Goal: Information Seeking & Learning: Learn about a topic

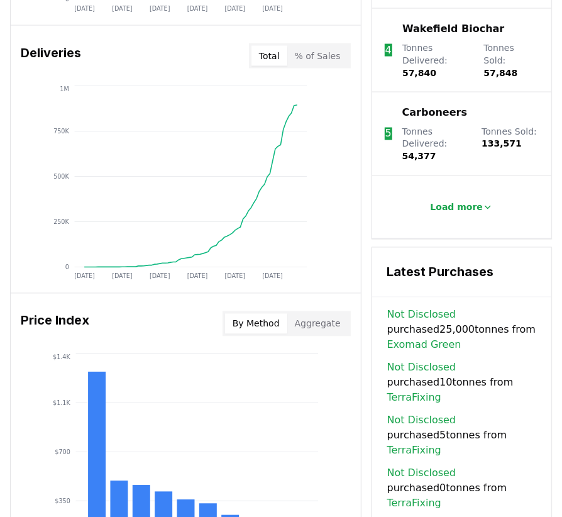
scroll to position [1006, 0]
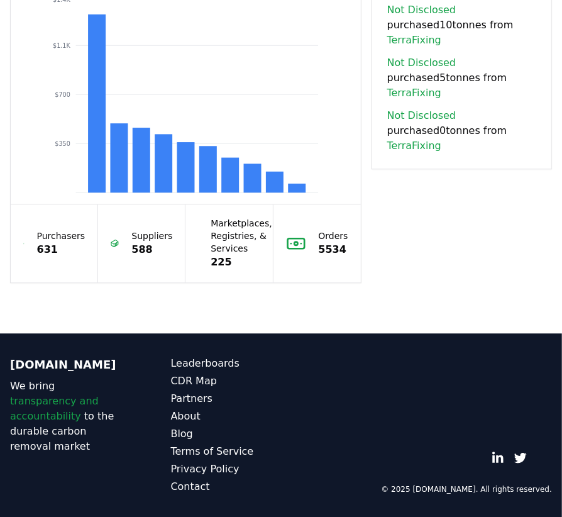
scroll to position [1320, 0]
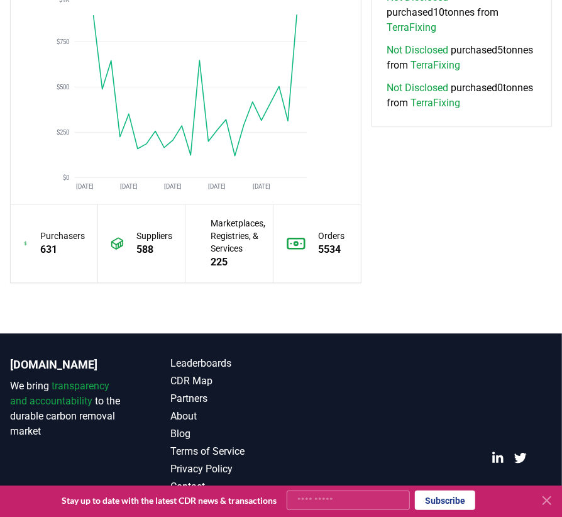
scroll to position [1446, 0]
click at [319, 257] on p "5534" at bounding box center [332, 249] width 26 height 15
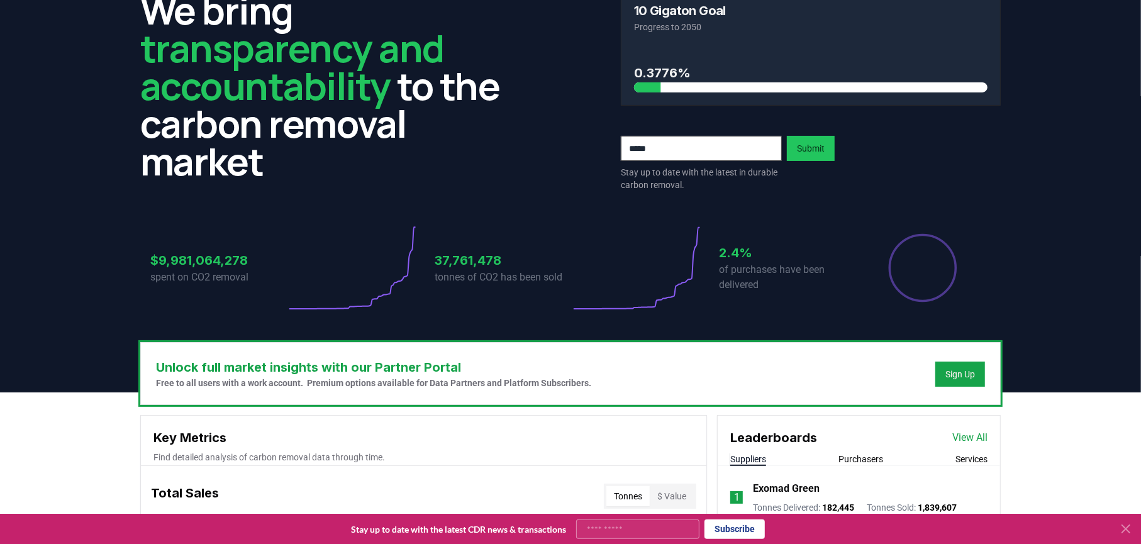
scroll to position [0, 0]
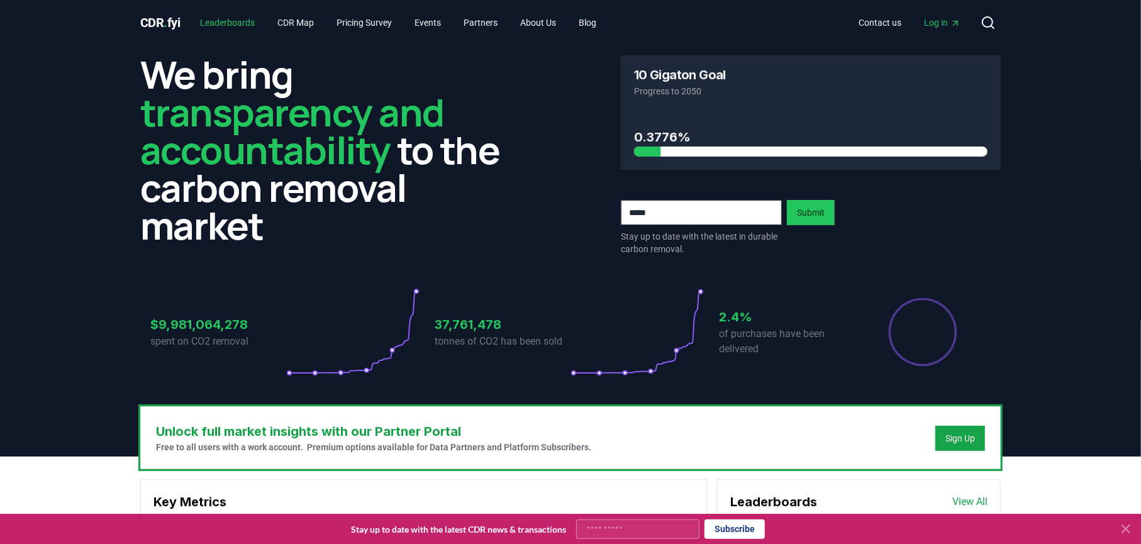
click at [249, 18] on link "Leaderboards" at bounding box center [228, 22] width 75 height 23
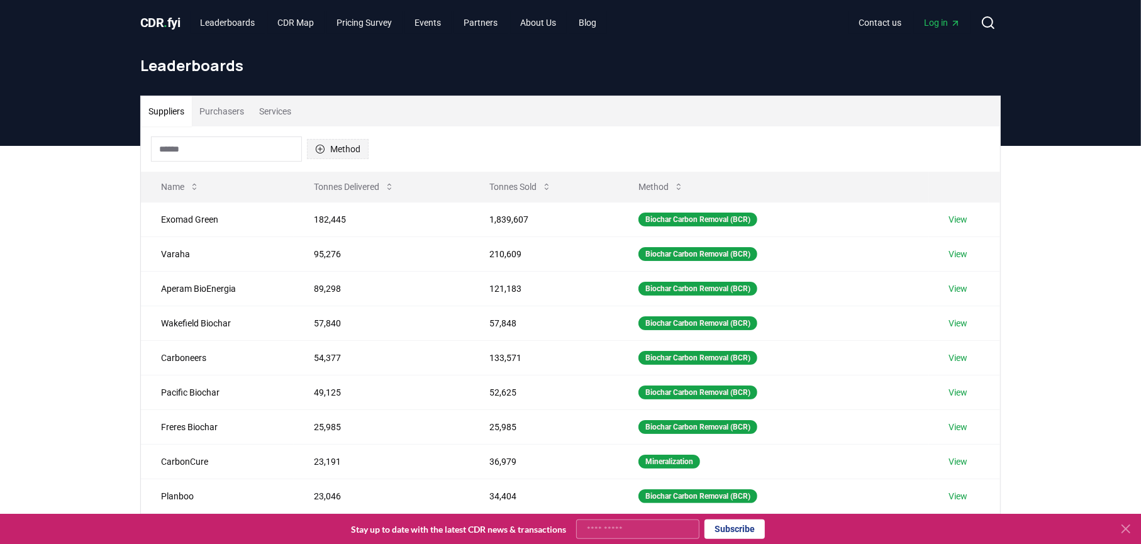
click at [368, 159] on button "Method" at bounding box center [338, 149] width 62 height 20
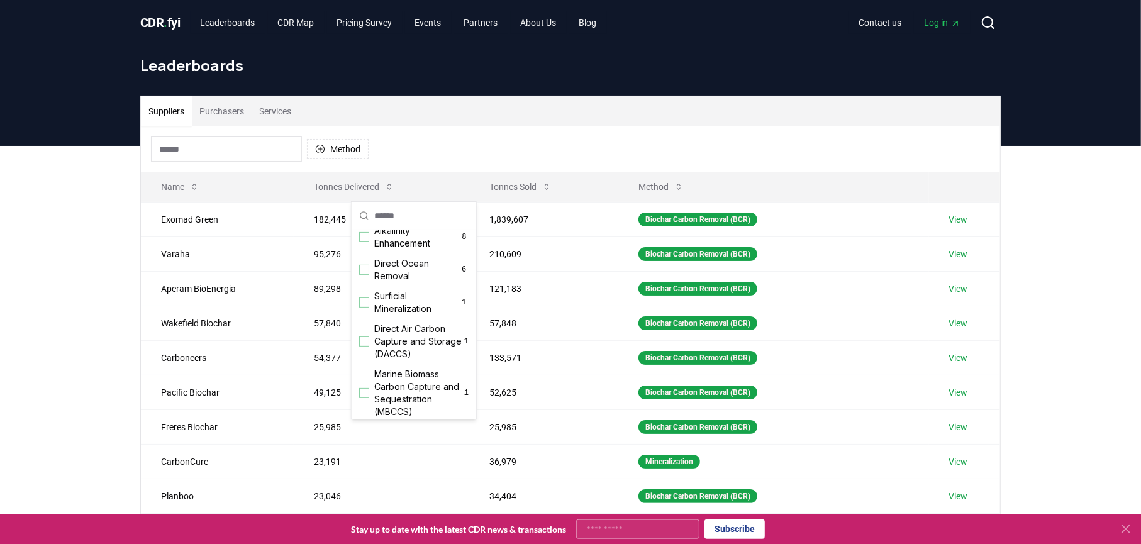
scroll to position [377, 0]
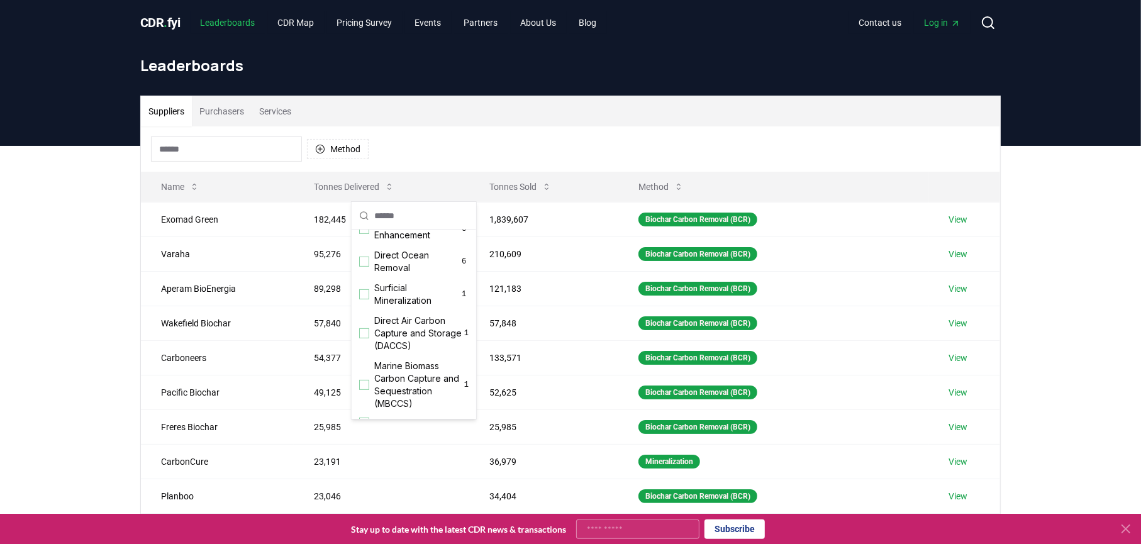
click at [247, 27] on link "Leaderboards" at bounding box center [228, 22] width 75 height 23
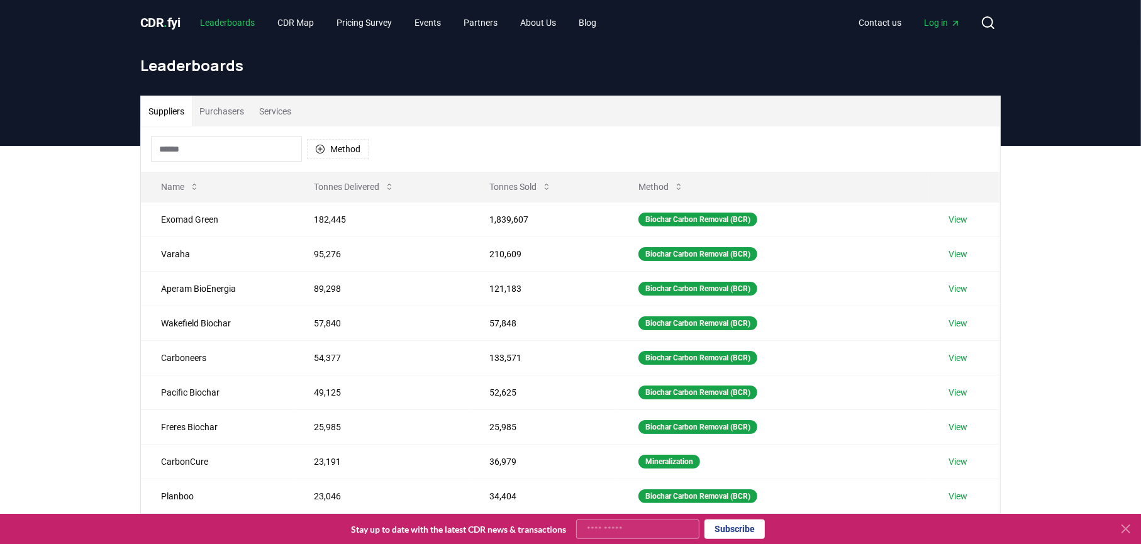
click at [262, 32] on link "Leaderboards" at bounding box center [228, 22] width 75 height 23
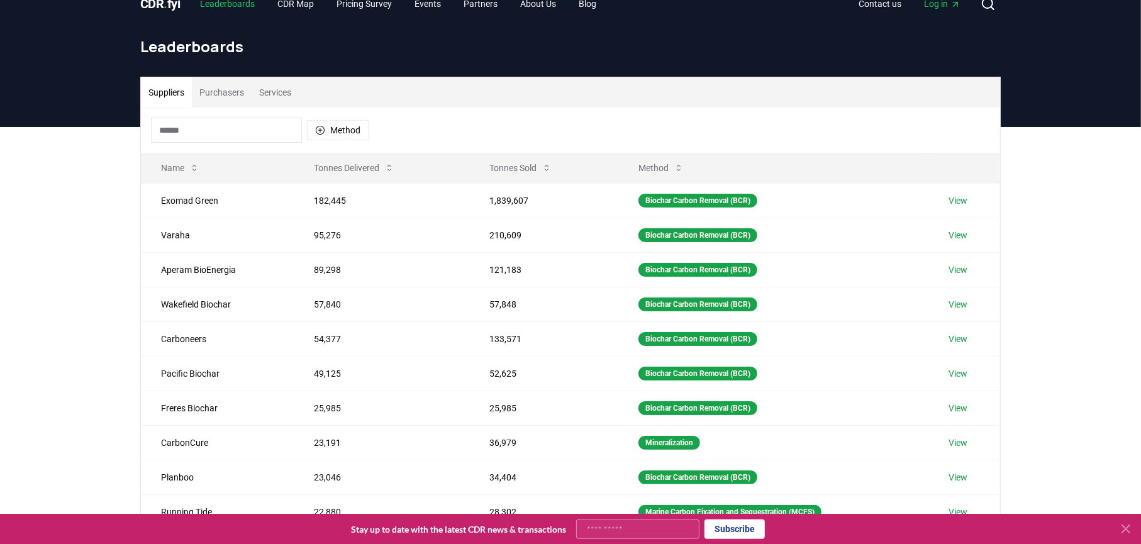
scroll to position [0, 0]
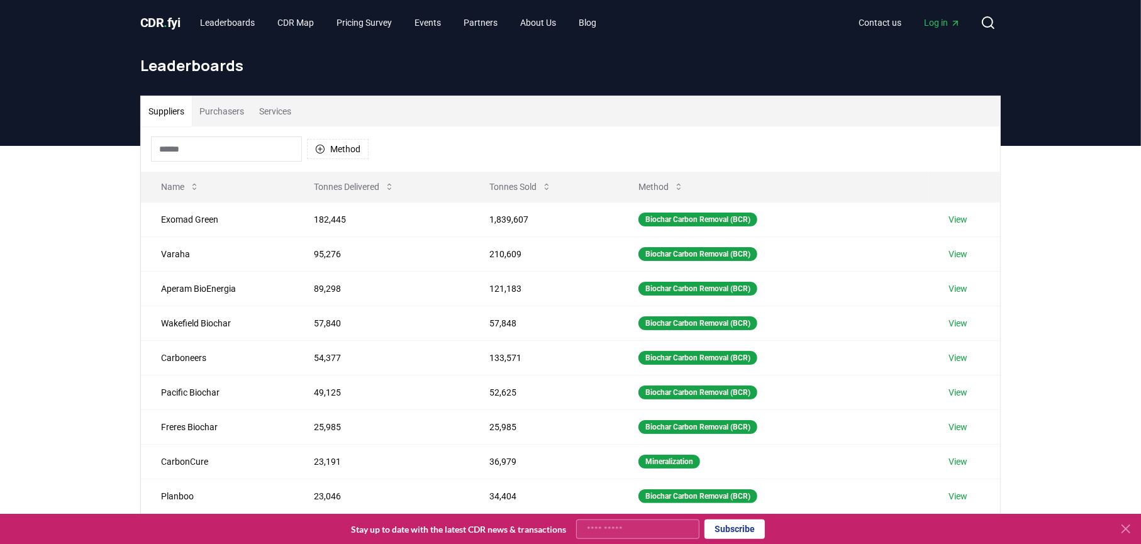
click at [180, 21] on span "CDR . fyi" at bounding box center [160, 22] width 40 height 15
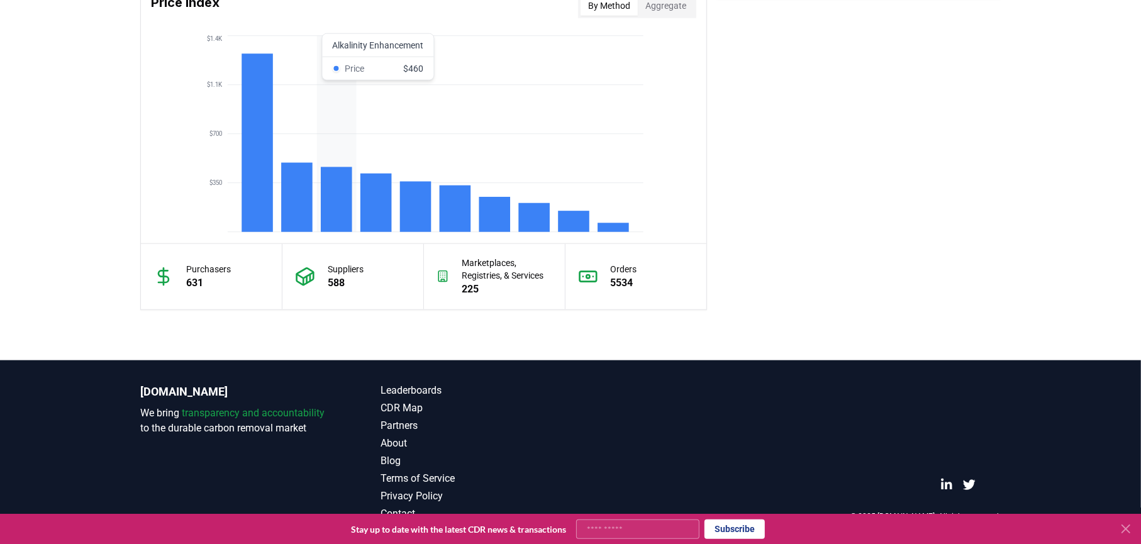
scroll to position [1320, 0]
click at [562, 16] on button "Aggregate" at bounding box center [666, 6] width 56 height 20
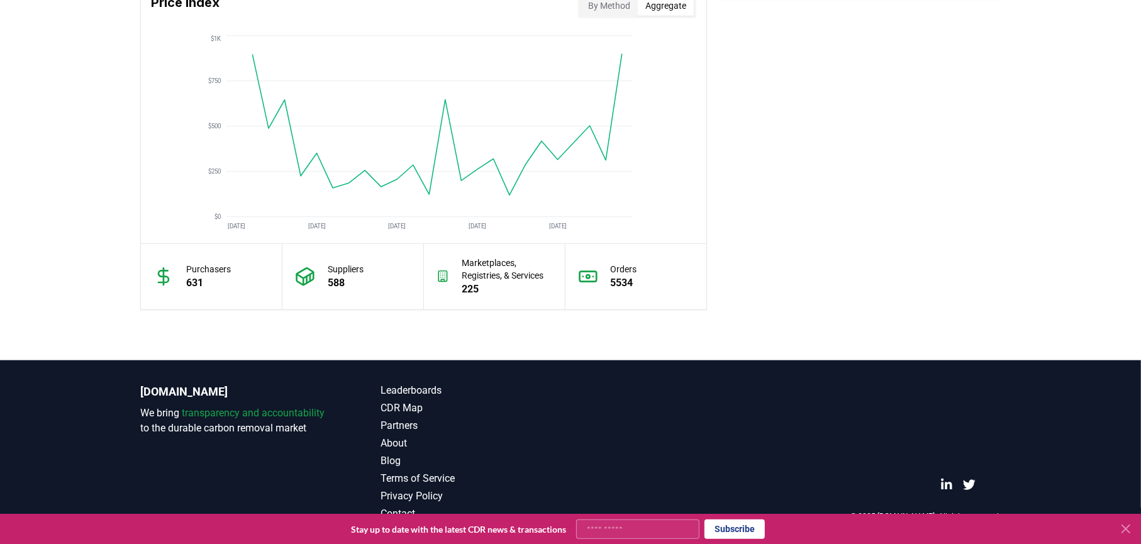
click at [562, 16] on button "By Method" at bounding box center [608, 6] width 57 height 20
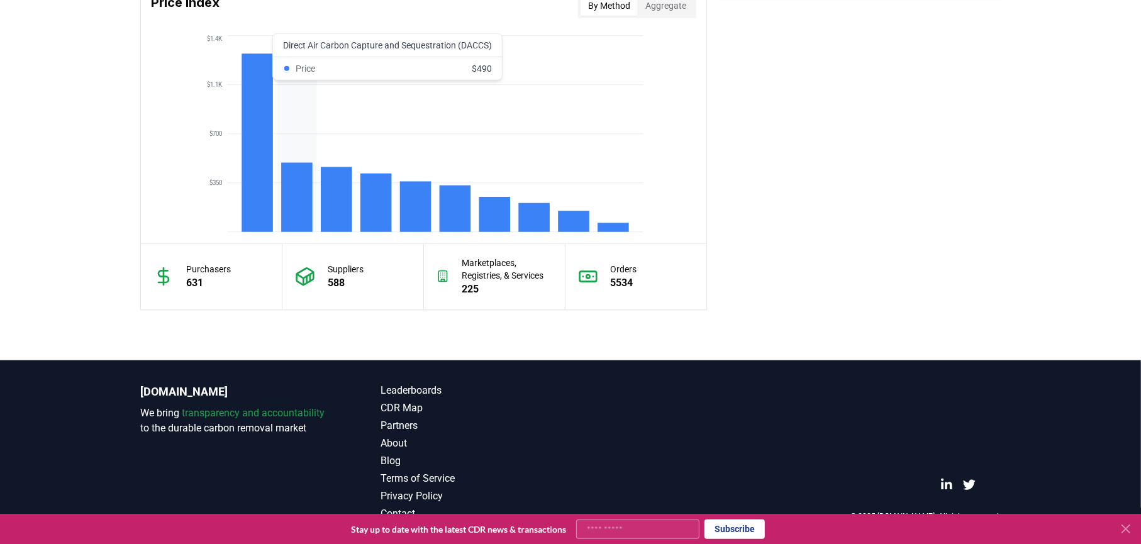
scroll to position [1258, 0]
click at [562, 16] on button "Aggregate" at bounding box center [666, 6] width 56 height 20
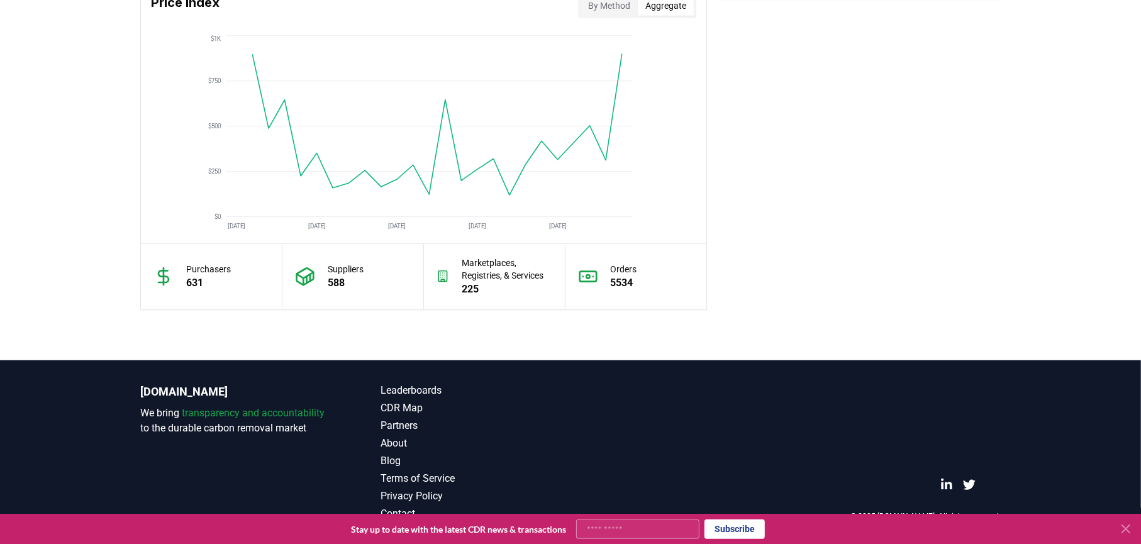
click at [562, 16] on button "By Method" at bounding box center [608, 6] width 57 height 20
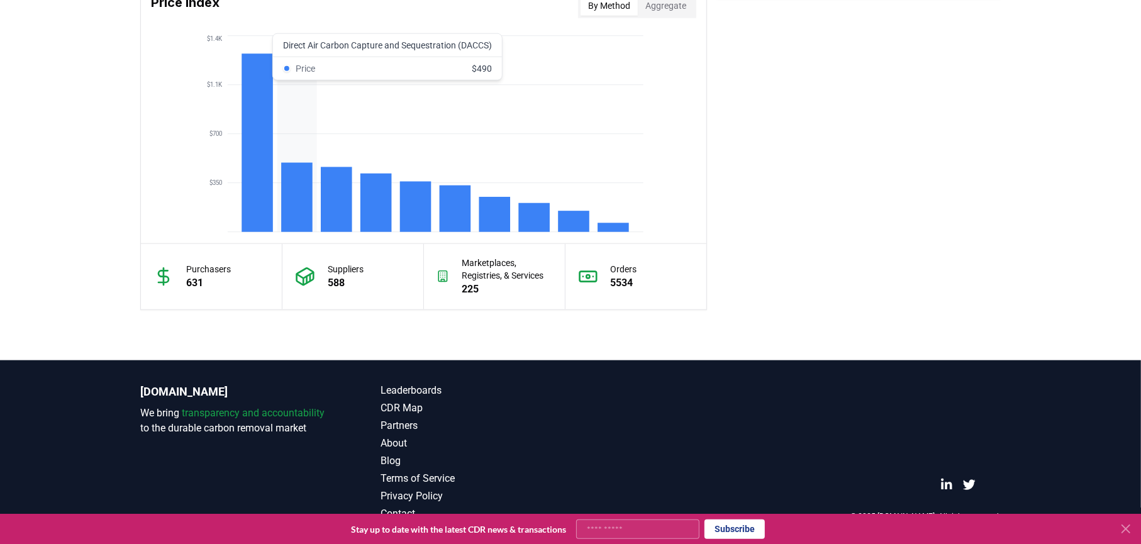
scroll to position [1270, 0]
drag, startPoint x: 265, startPoint y: 323, endPoint x: 761, endPoint y: 390, distance: 500.7
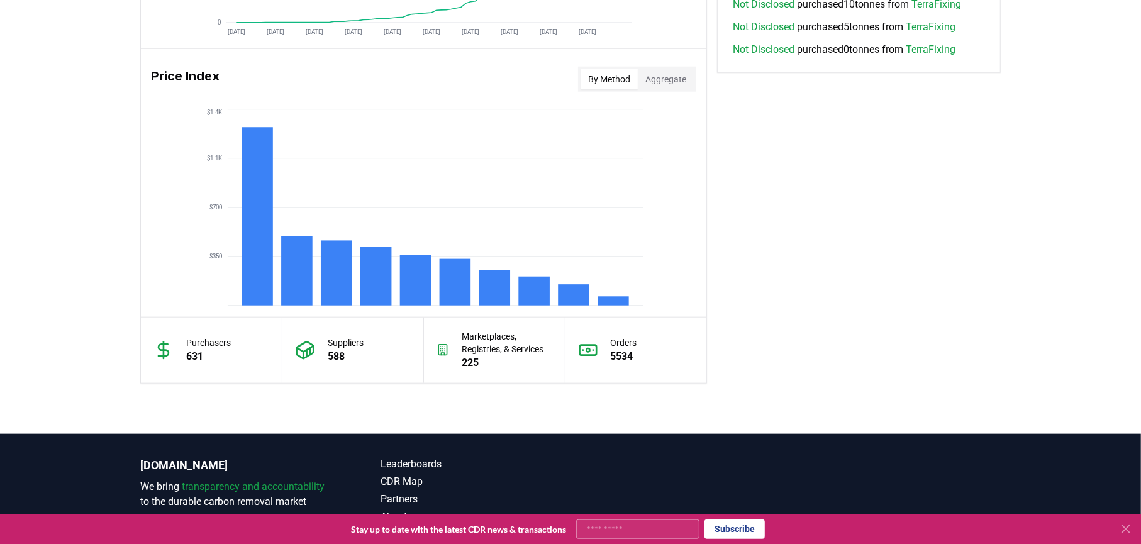
scroll to position [1018, 0]
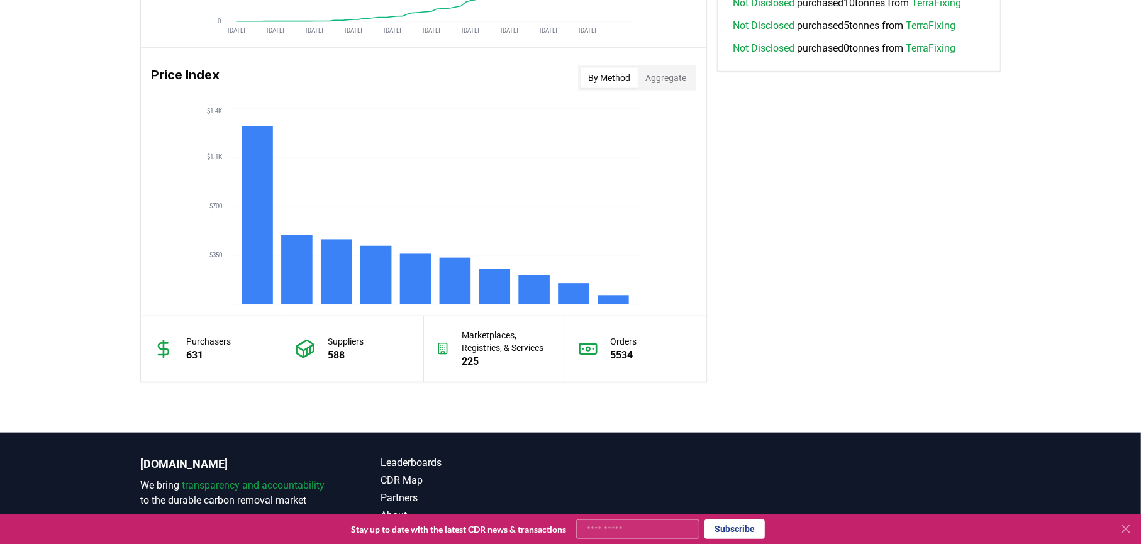
drag, startPoint x: 1008, startPoint y: 170, endPoint x: 904, endPoint y: 177, distance: 103.9
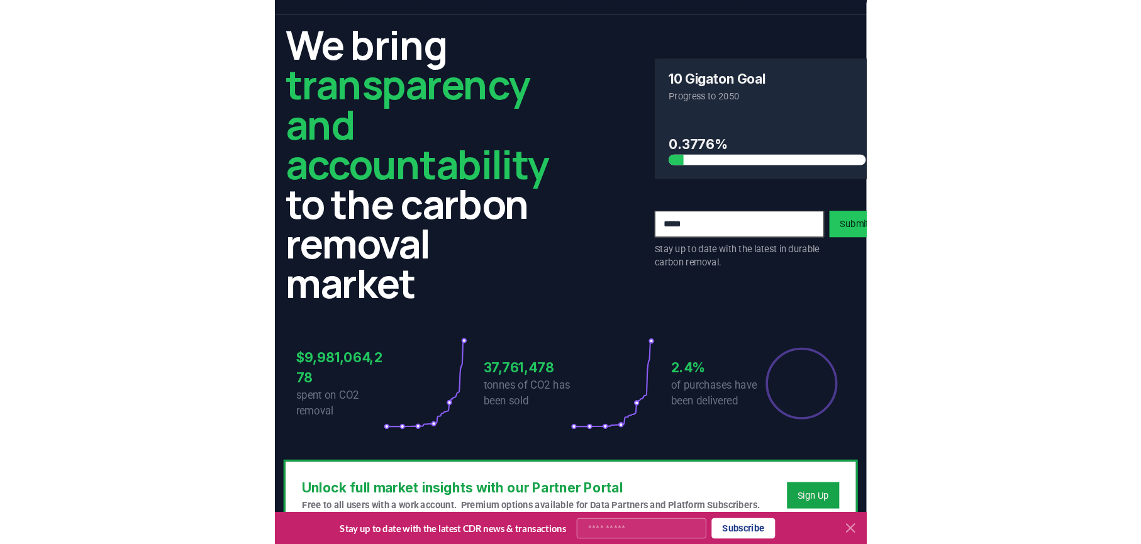
scroll to position [0, 0]
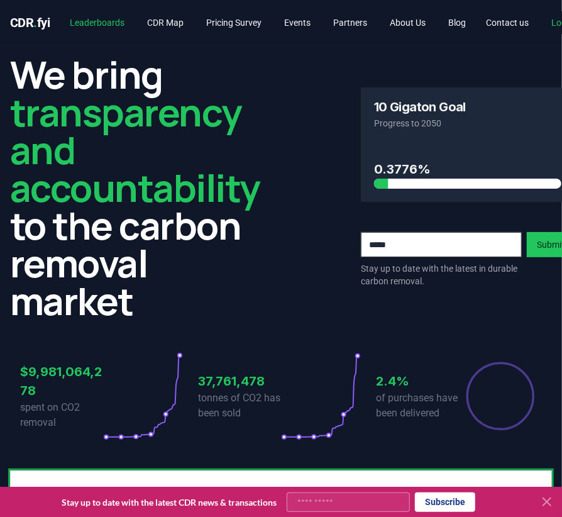
click at [135, 34] on link "Leaderboards" at bounding box center [97, 22] width 75 height 23
click at [135, 31] on link "Leaderboards" at bounding box center [97, 22] width 75 height 23
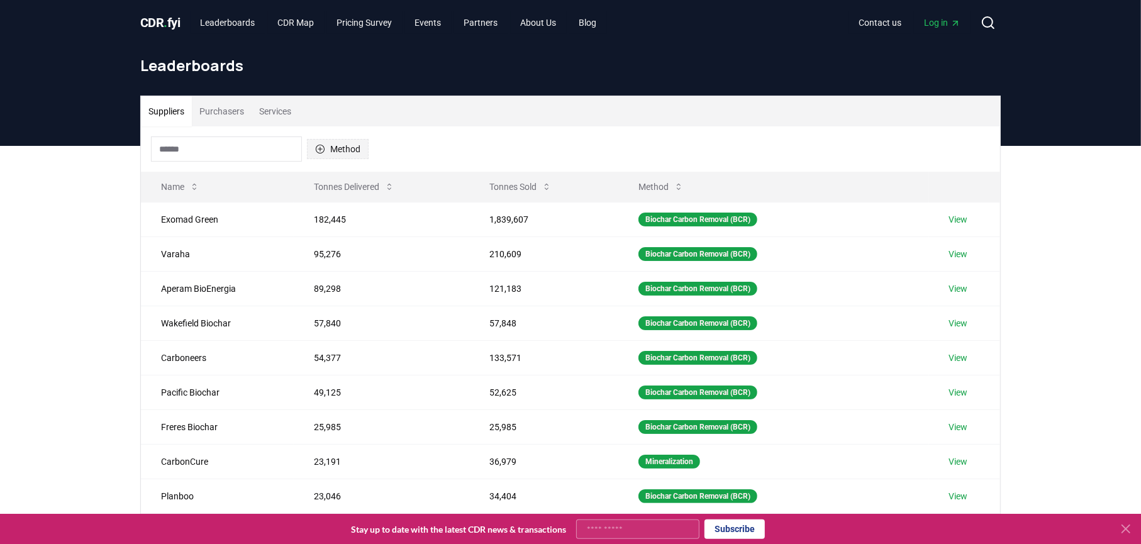
click at [368, 159] on button "Method" at bounding box center [338, 149] width 62 height 20
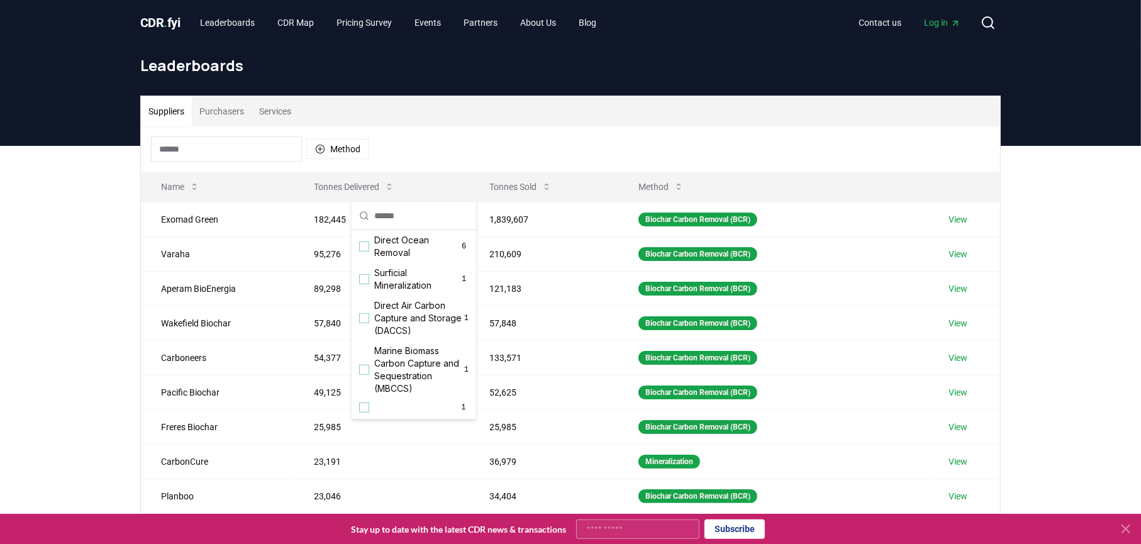
scroll to position [440, 0]
click at [399, 194] on span "Direct Air Carbon Capture and Sequestration (DACCS)" at bounding box center [417, 168] width 86 height 50
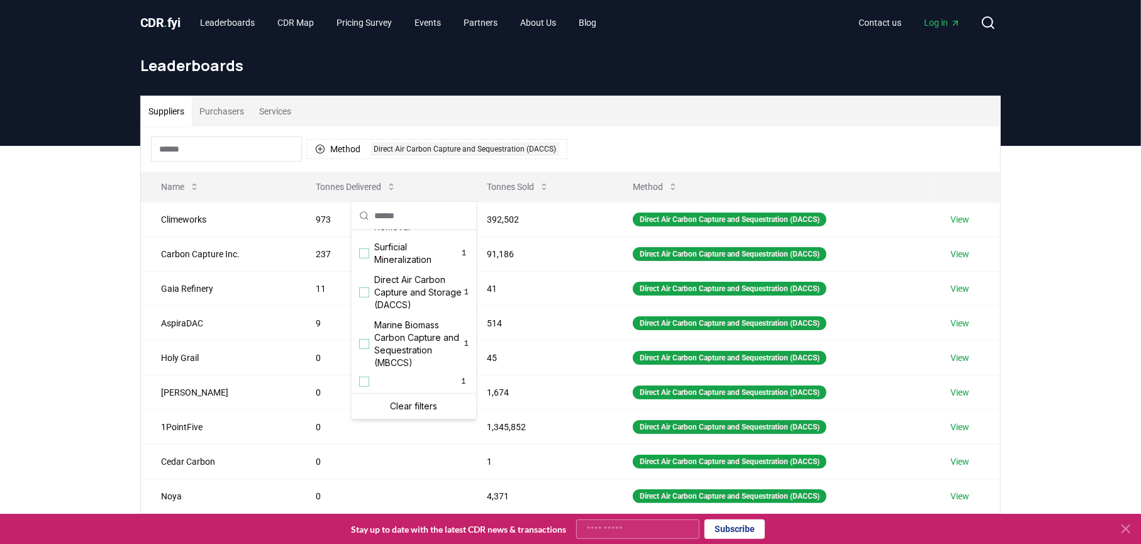
click at [562, 126] on div "Suppliers Purchasers Services" at bounding box center [570, 111] width 859 height 30
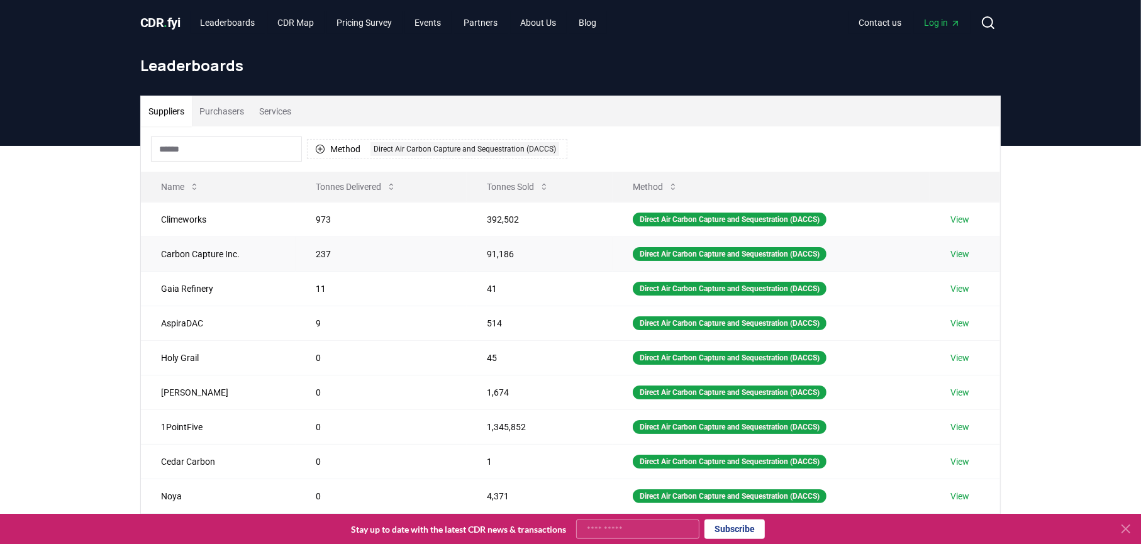
click at [310, 271] on td "237" at bounding box center [382, 253] width 172 height 35
click at [562, 226] on link "View" at bounding box center [959, 219] width 19 height 13
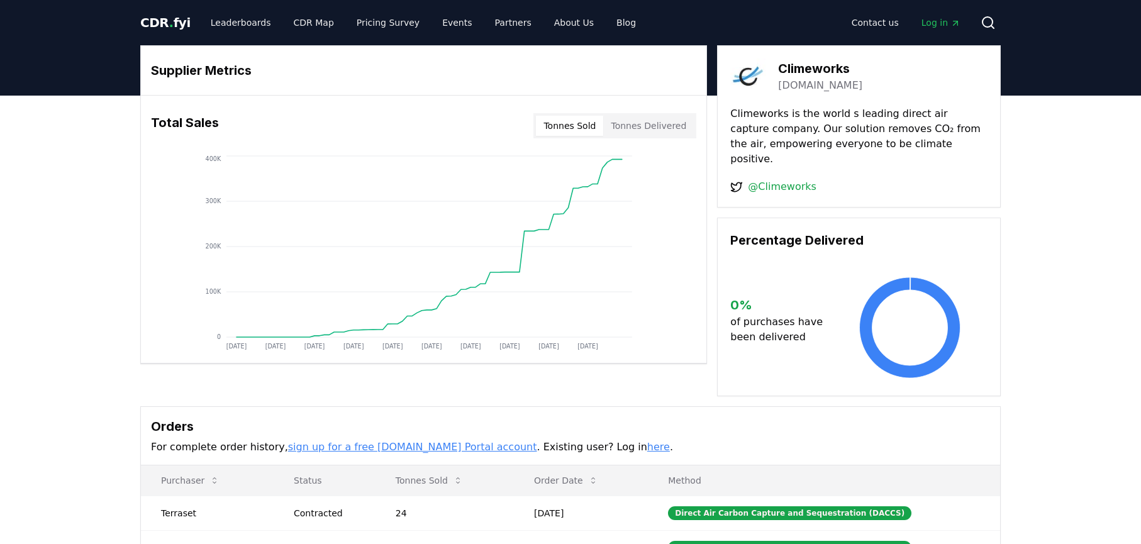
scroll to position [252, 0]
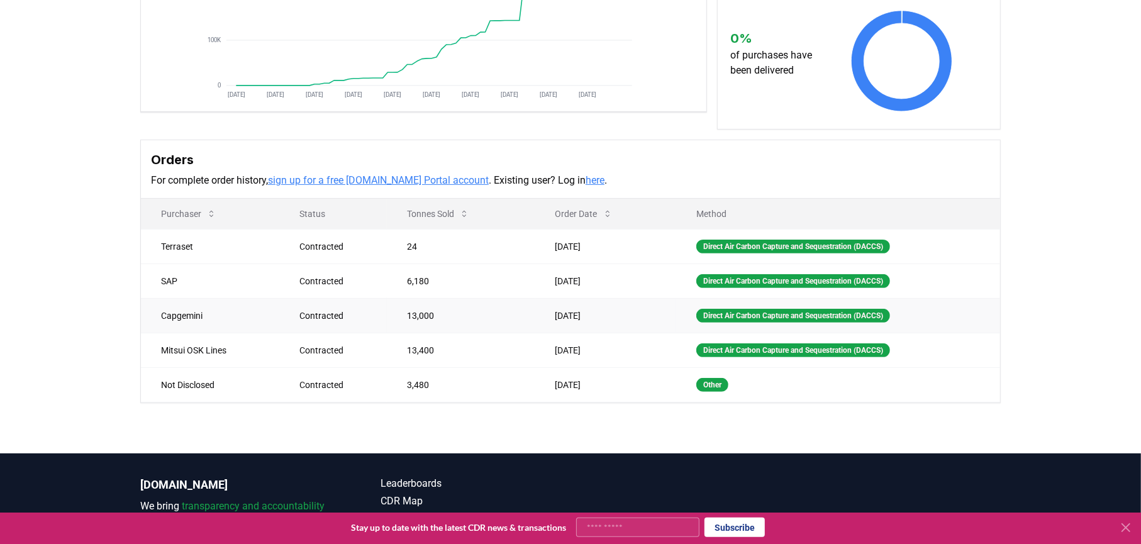
click at [170, 333] on td "Capgemini" at bounding box center [210, 315] width 138 height 35
drag, startPoint x: 167, startPoint y: 405, endPoint x: 357, endPoint y: 409, distance: 189.9
click at [357, 333] on tr "Capgemini Contracted 13,000 May 14, 2025 Direct Air Carbon Capture and Sequestr…" at bounding box center [570, 315] width 859 height 35
click at [780, 323] on div "Direct Air Carbon Capture and Sequestration (DACCS)" at bounding box center [793, 316] width 194 height 14
click at [307, 322] on div "Contracted" at bounding box center [337, 315] width 77 height 13
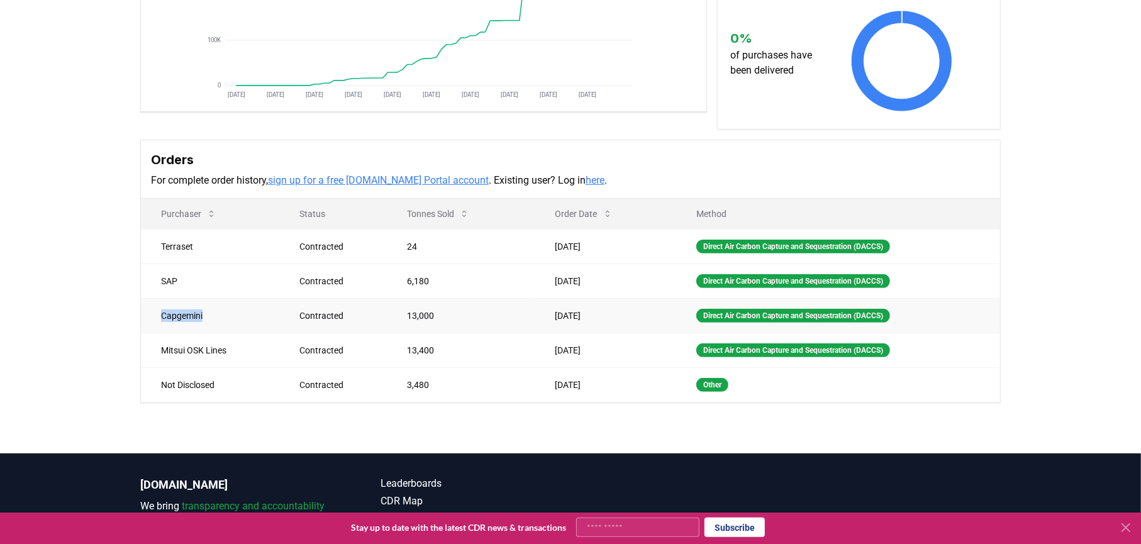
drag, startPoint x: 168, startPoint y: 416, endPoint x: 235, endPoint y: 421, distance: 67.5
click at [235, 333] on td "Capgemini" at bounding box center [210, 315] width 138 height 35
copy td "Capgemini"
click at [585, 186] on link "here" at bounding box center [594, 180] width 19 height 12
drag, startPoint x: 165, startPoint y: 322, endPoint x: 202, endPoint y: 312, distance: 39.0
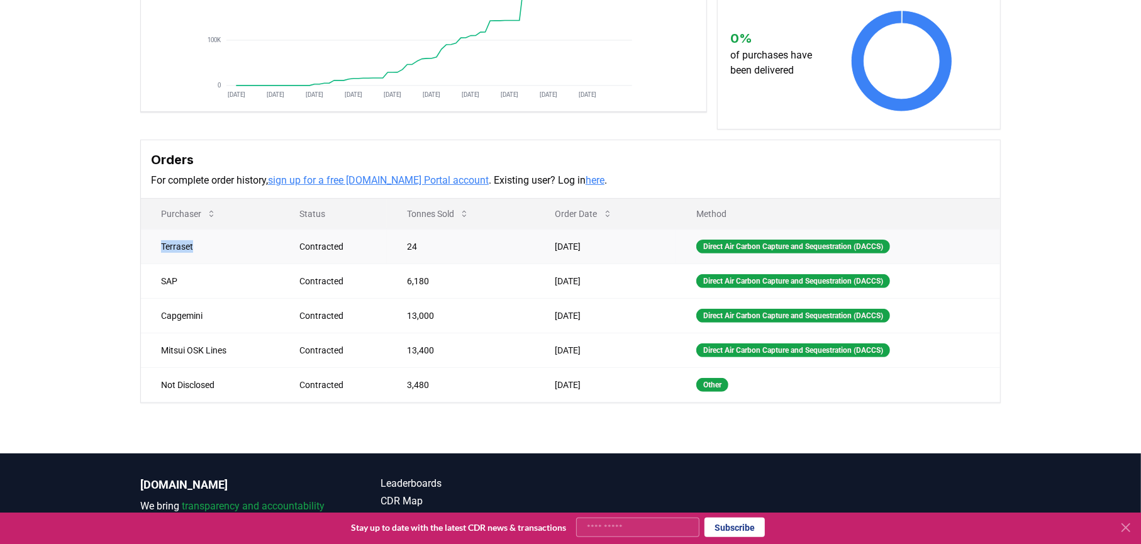
click at [219, 263] on td "Terraset" at bounding box center [210, 246] width 138 height 35
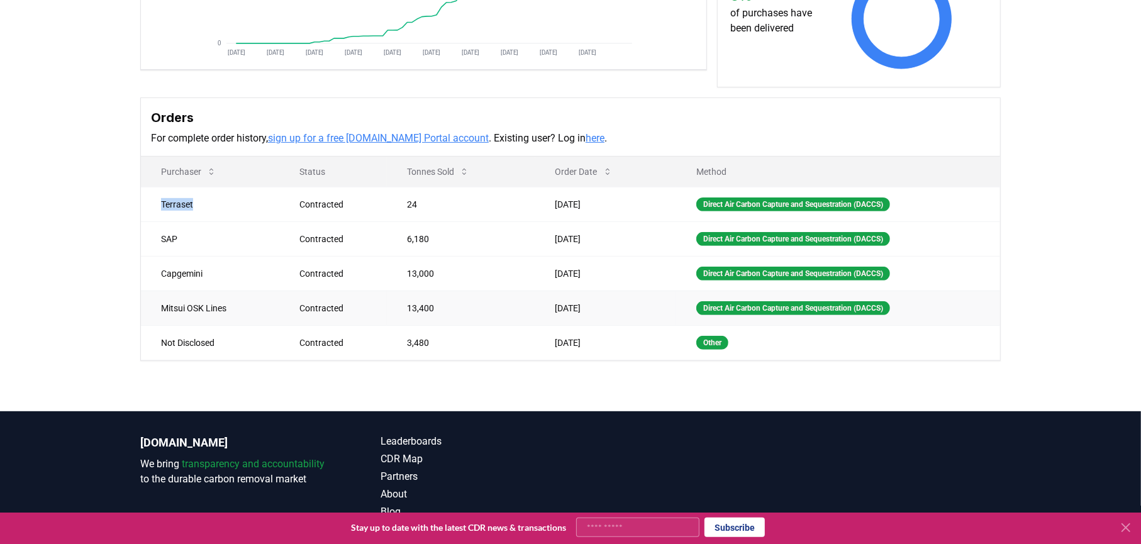
scroll to position [314, 0]
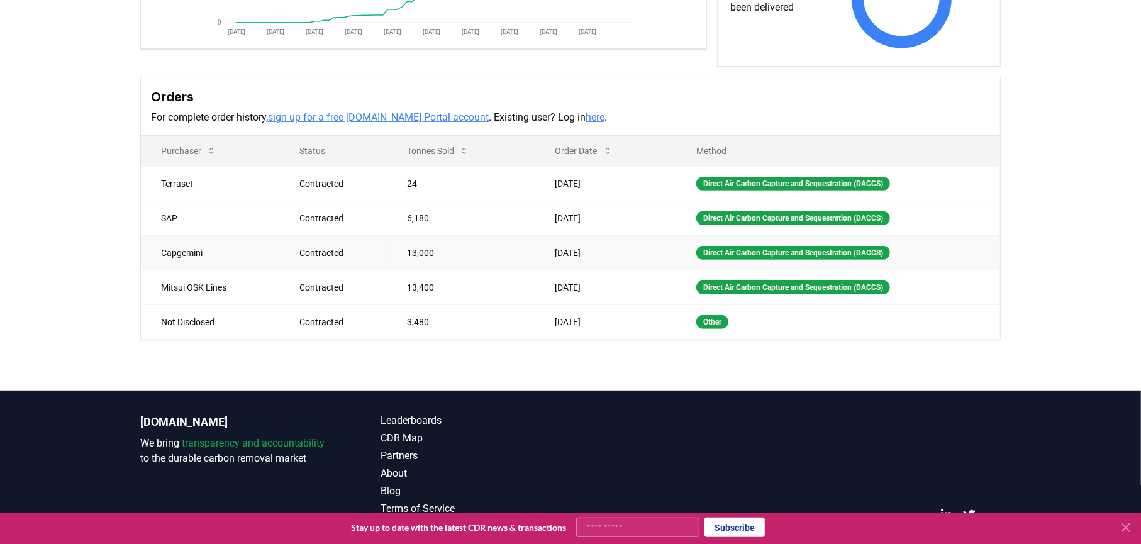
click at [167, 270] on td "Capgemini" at bounding box center [210, 252] width 138 height 35
drag, startPoint x: 164, startPoint y: 387, endPoint x: 252, endPoint y: 392, distance: 87.6
click at [252, 304] on td "Mitsui OSK Lines" at bounding box center [210, 287] width 138 height 35
copy td "Mitsui OSK Lines"
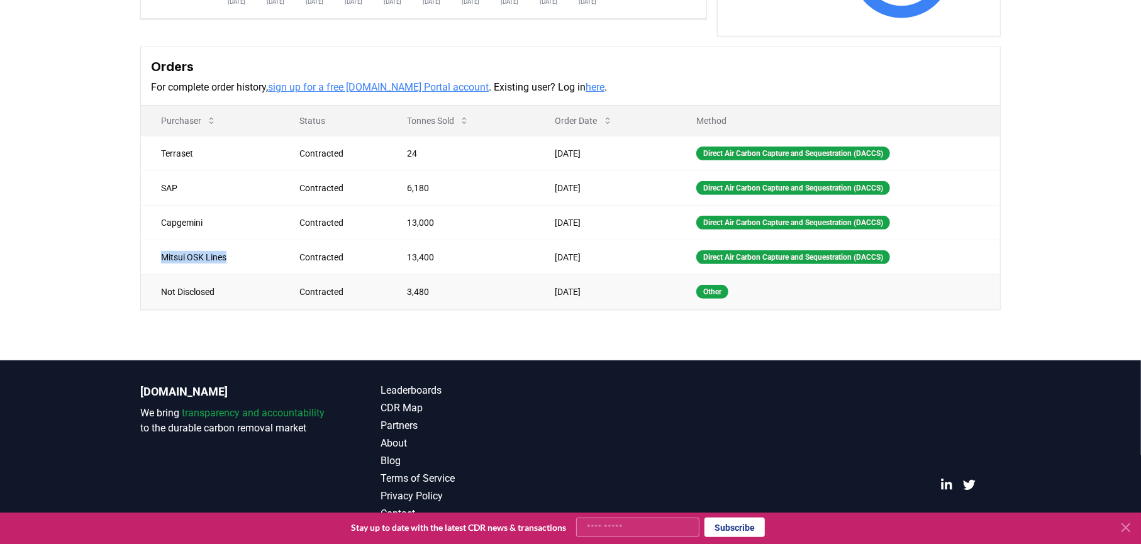
scroll to position [377, 0]
drag, startPoint x: 459, startPoint y: 421, endPoint x: 456, endPoint y: 405, distance: 16.0
click at [459, 360] on div "Supplier Metrics Total Sales Tonnes Sold Tonnes Delivered Jan 2019 Sep 2019 May…" at bounding box center [570, 55] width 1141 height 609
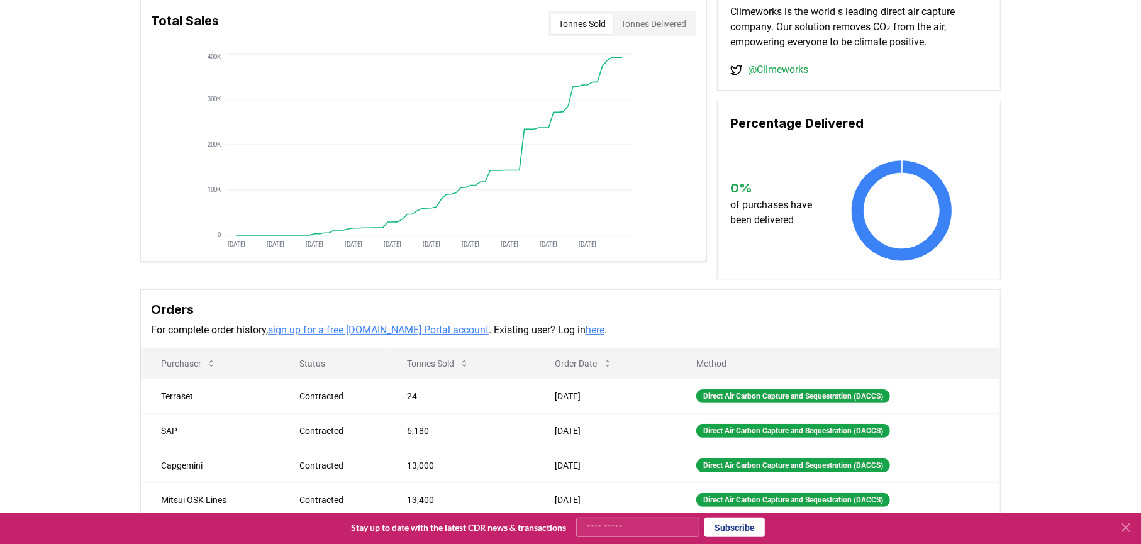
scroll to position [0, 0]
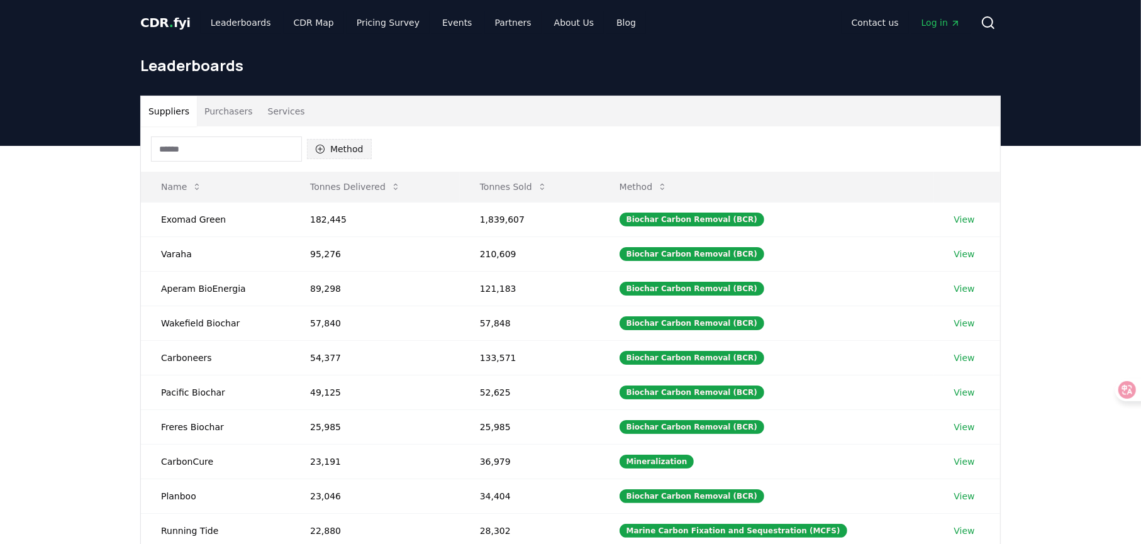
click at [372, 159] on button "Method" at bounding box center [339, 149] width 65 height 20
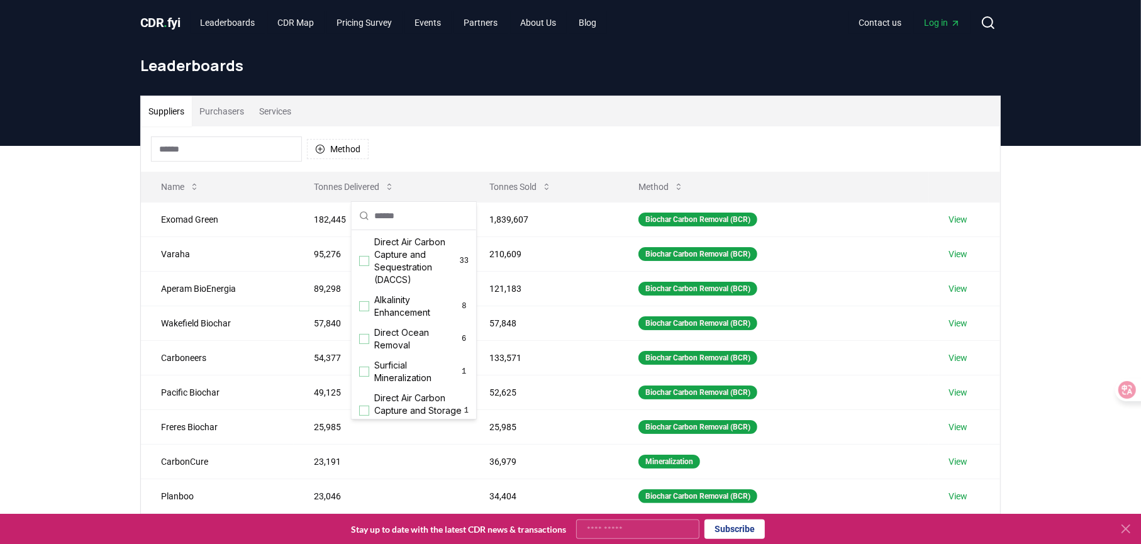
scroll to position [377, 0]
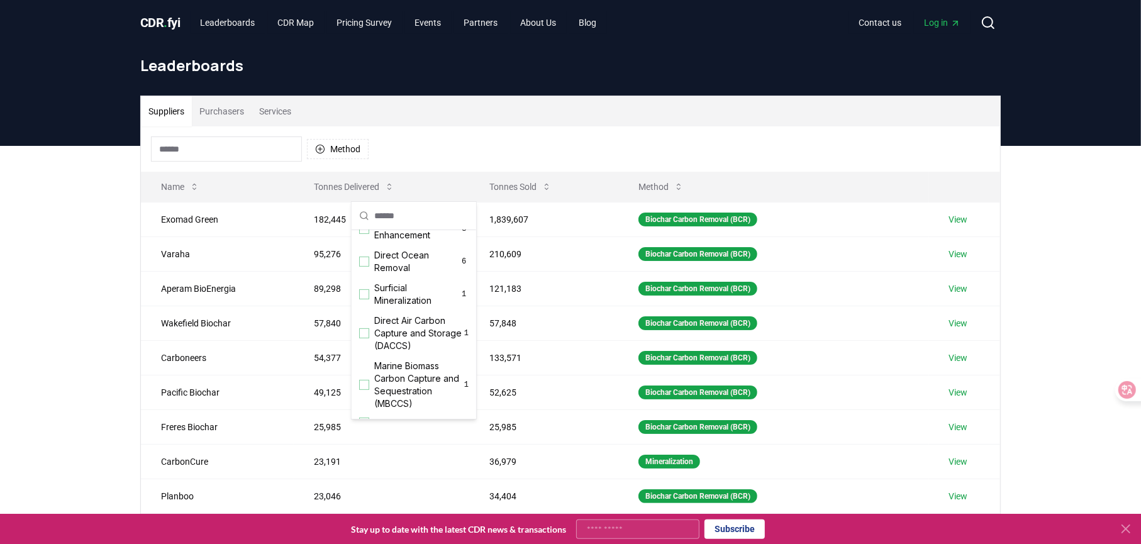
click at [419, 209] on span "Direct Air Carbon Capture and Sequestration (DACCS)" at bounding box center [417, 183] width 86 height 50
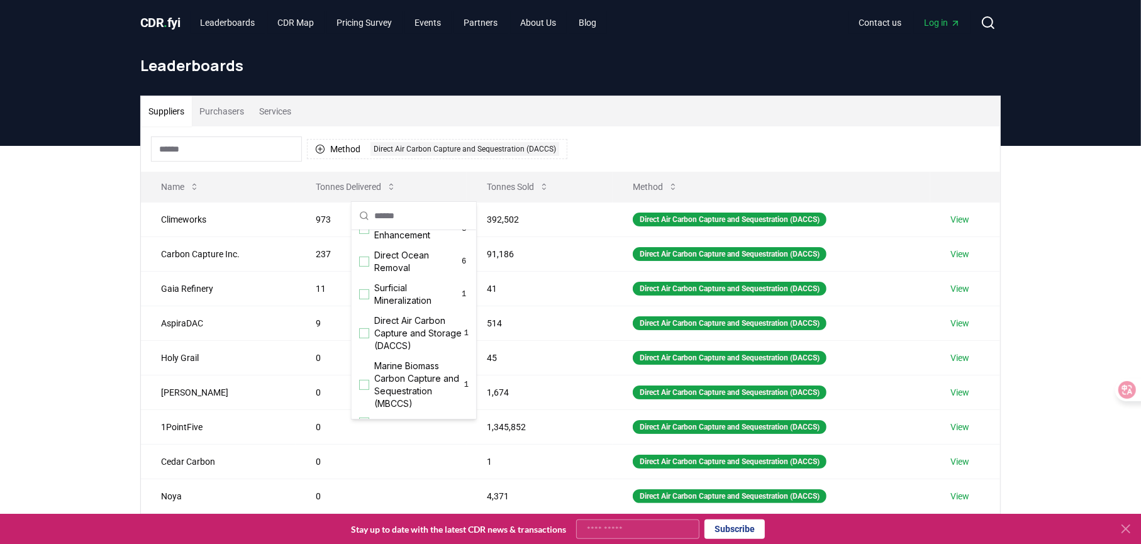
click at [45, 293] on div "Suppliers Purchasers Services Method 1 Direct Air Carbon Capture and Sequestrat…" at bounding box center [570, 398] width 1141 height 504
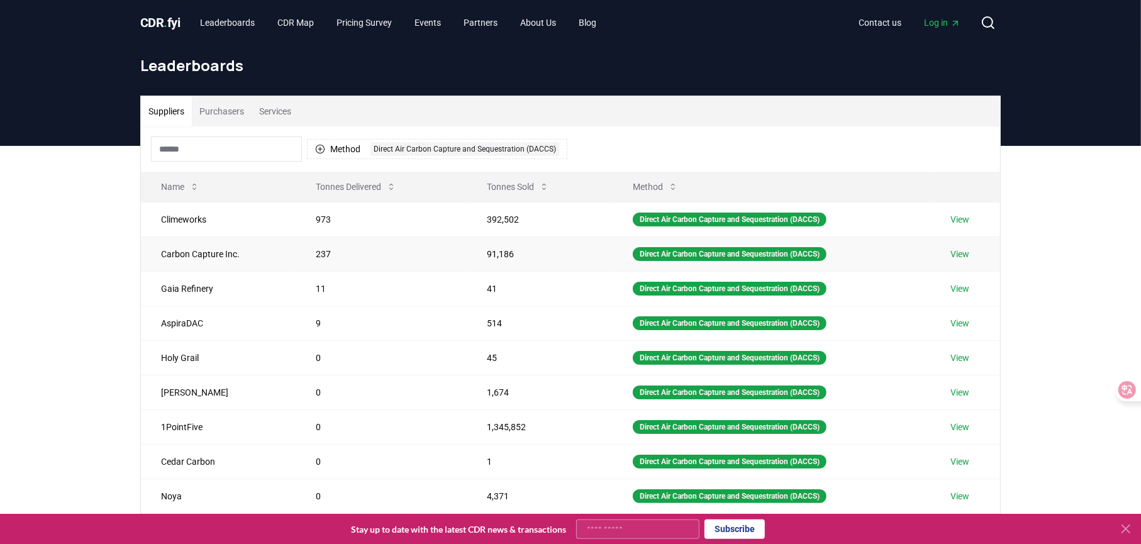
click at [960, 260] on link "View" at bounding box center [959, 254] width 19 height 13
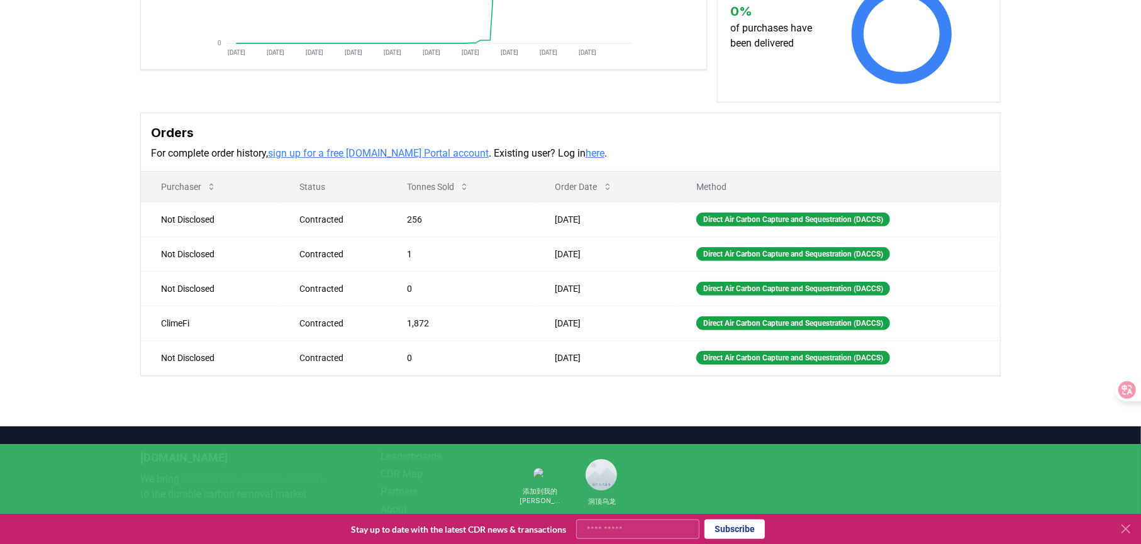
scroll to position [314, 0]
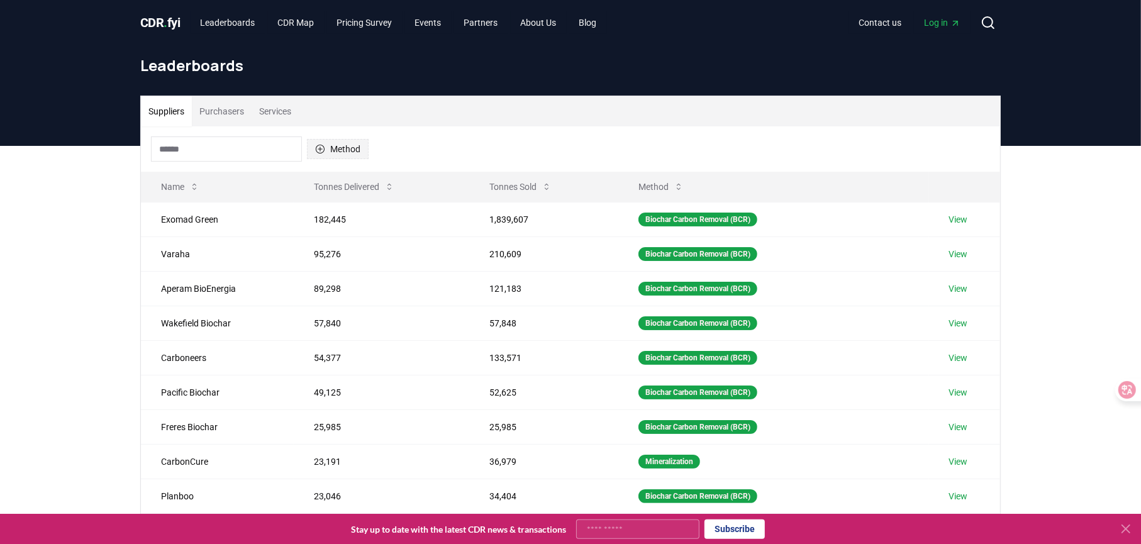
click at [325, 154] on icon "button" at bounding box center [320, 149] width 10 height 10
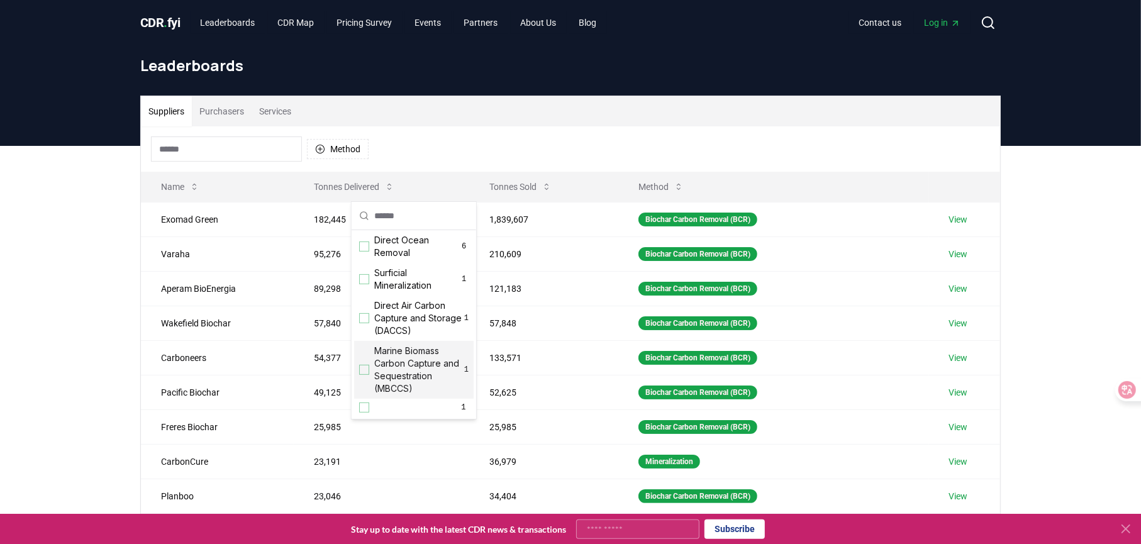
scroll to position [692, 0]
click at [432, 299] on span "Direct Air Carbon Capture and Storage (DACCS)" at bounding box center [419, 318] width 90 height 38
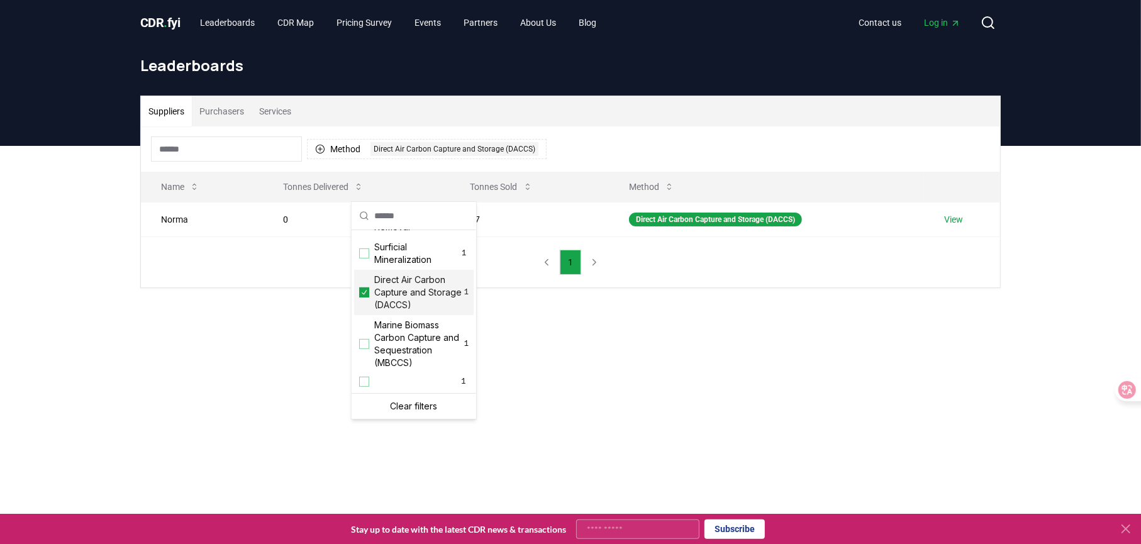
click at [413, 275] on span "Direct Air Carbon Capture and Storage (DACCS)" at bounding box center [419, 293] width 90 height 38
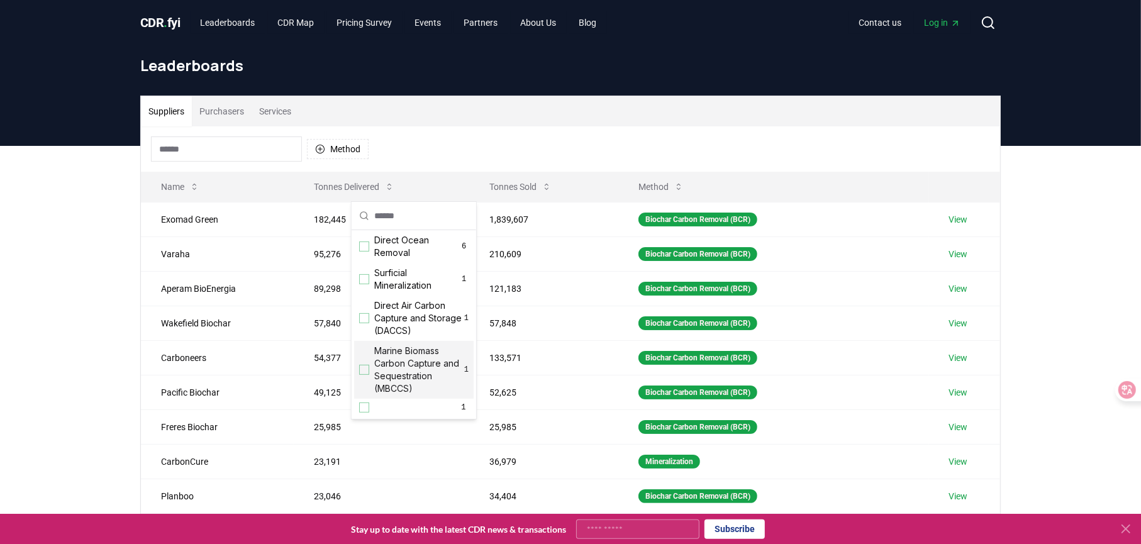
scroll to position [711, 0]
click at [428, 299] on span "Direct Air Carbon Capture and Storage (DACCS)" at bounding box center [419, 318] width 90 height 38
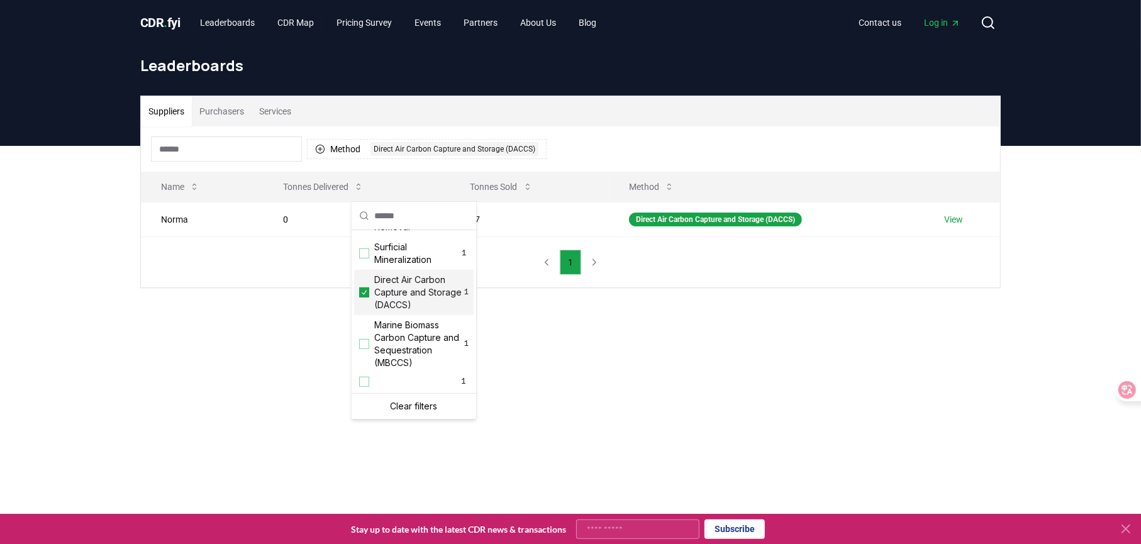
click at [696, 75] on h1 "Leaderboards" at bounding box center [570, 65] width 860 height 20
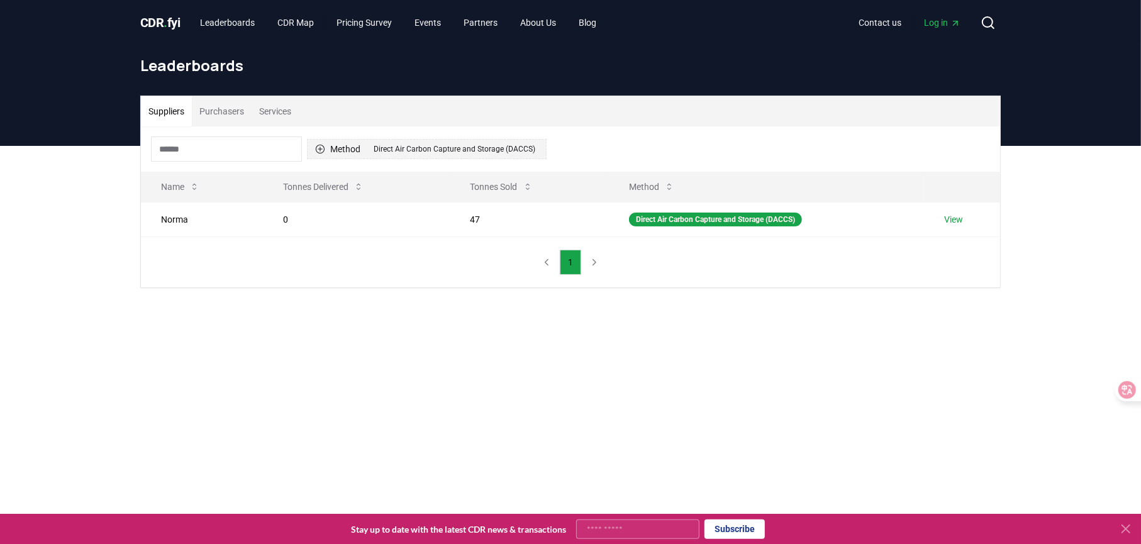
click at [467, 156] on div "Direct Air Carbon Capture and Storage (DACCS)" at bounding box center [454, 149] width 168 height 14
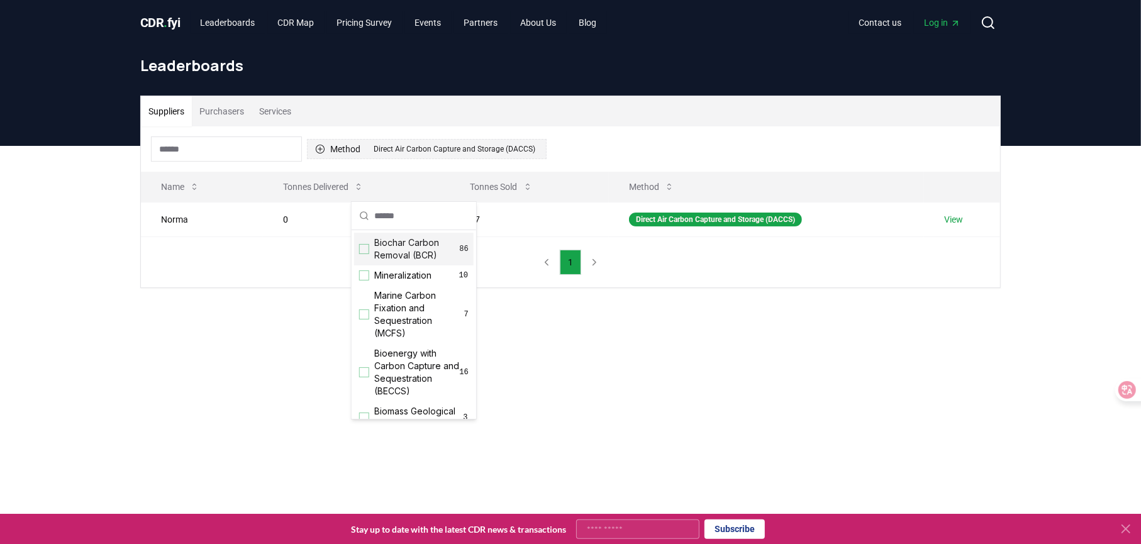
click at [325, 154] on icon "button" at bounding box center [320, 149] width 10 height 10
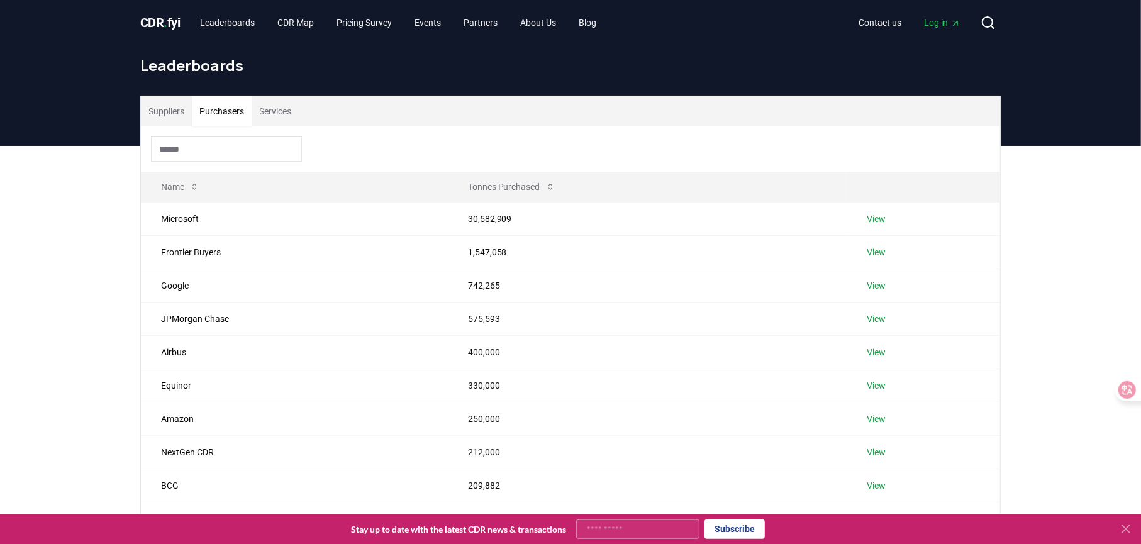
click at [252, 126] on button "Purchasers" at bounding box center [222, 111] width 60 height 30
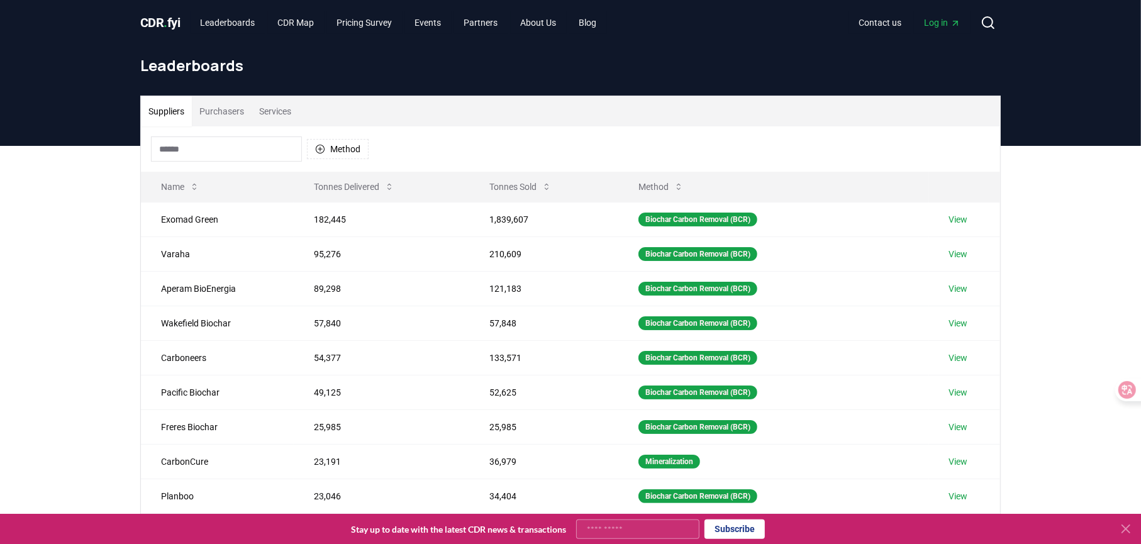
click at [171, 126] on button "Suppliers" at bounding box center [166, 111] width 51 height 30
click at [368, 159] on button "Method" at bounding box center [338, 149] width 62 height 20
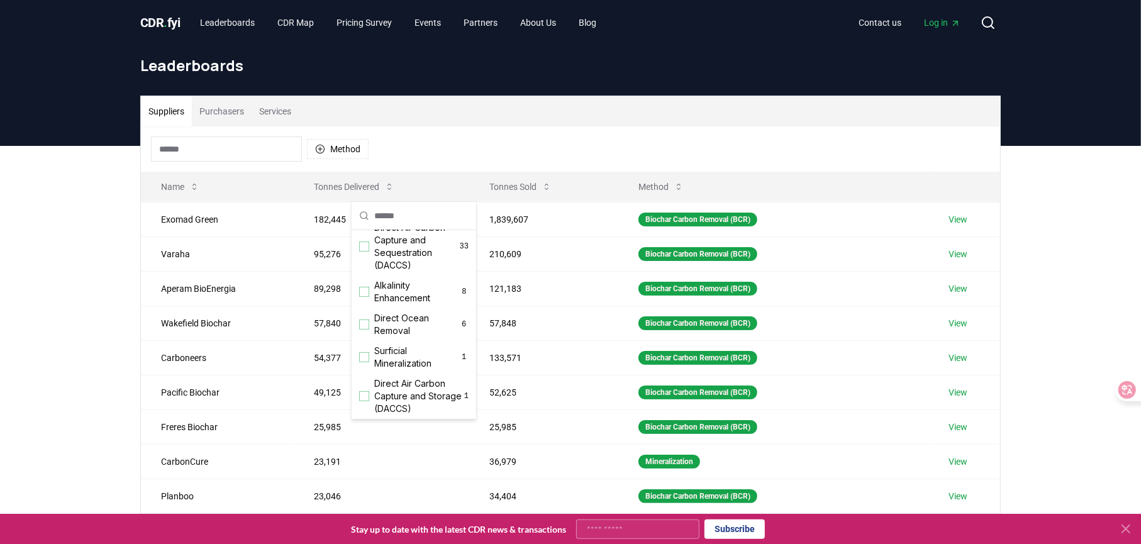
scroll to position [377, 0]
click at [397, 209] on span "Direct Air Carbon Capture and Sequestration (DACCS)" at bounding box center [417, 183] width 86 height 50
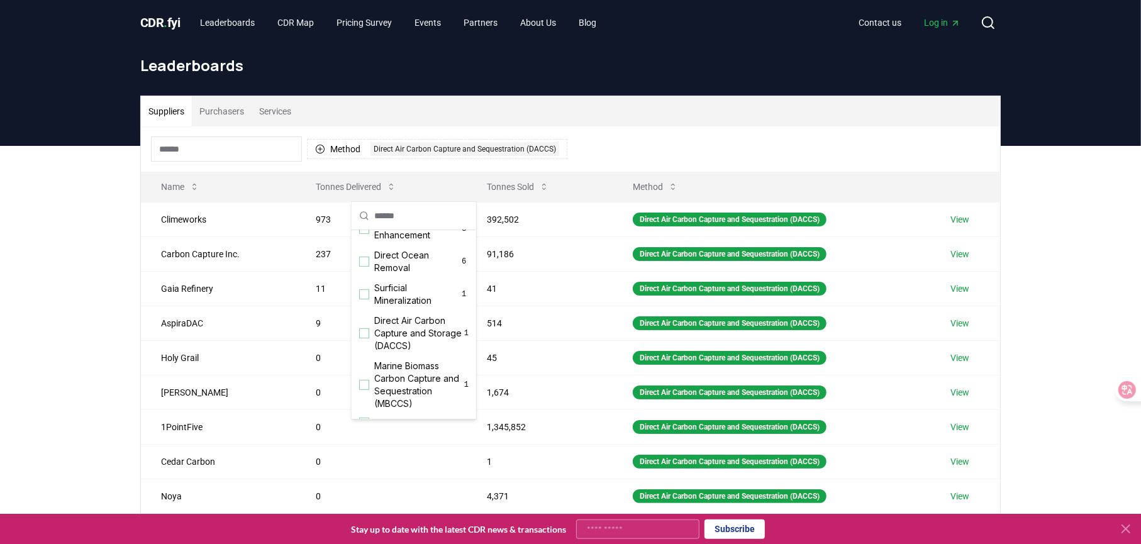
click at [50, 348] on div "Suppliers Purchasers Services Method 1 Direct Air Carbon Capture and Sequestrat…" at bounding box center [570, 398] width 1141 height 504
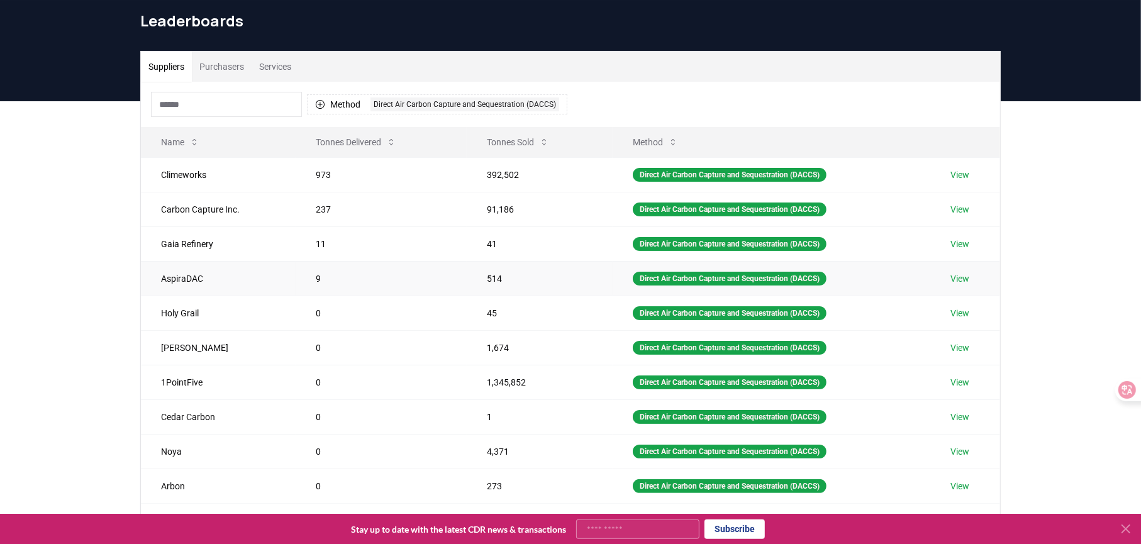
scroll to position [63, 0]
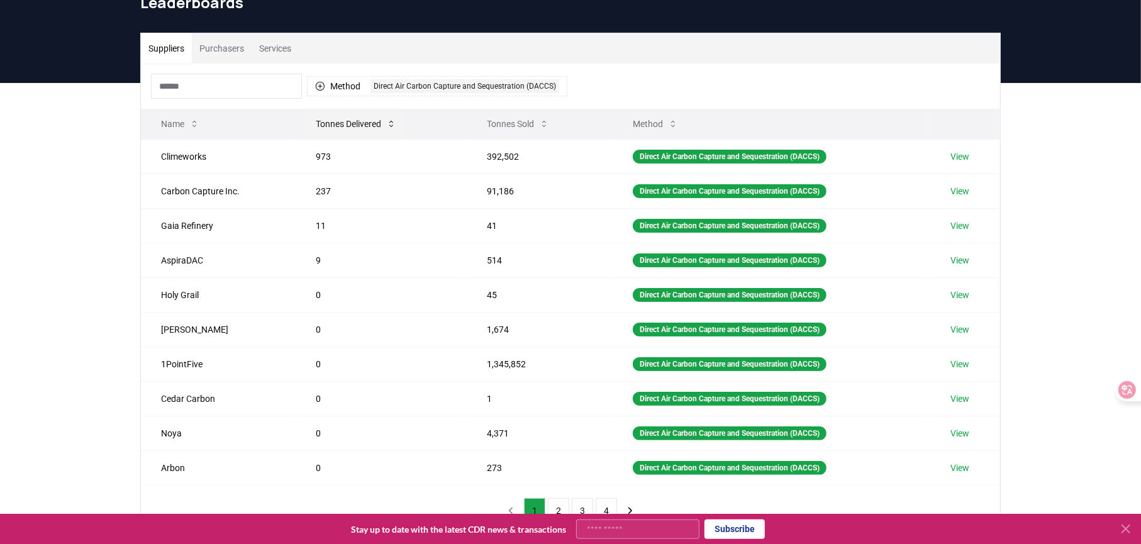
click at [375, 136] on button "Tonnes Delivered" at bounding box center [356, 123] width 101 height 25
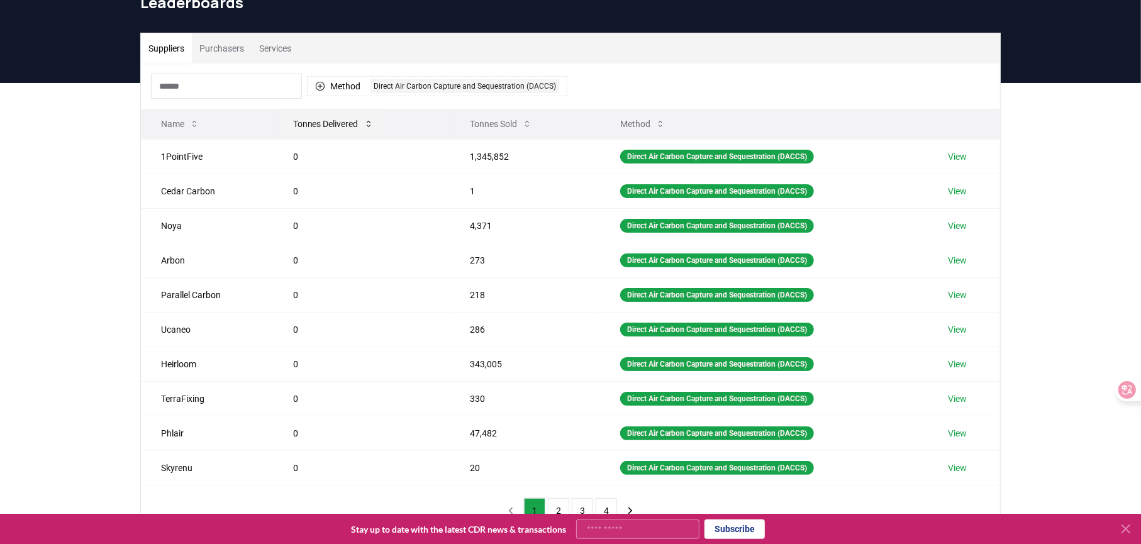
click at [375, 136] on button "Tonnes Delivered" at bounding box center [333, 123] width 101 height 25
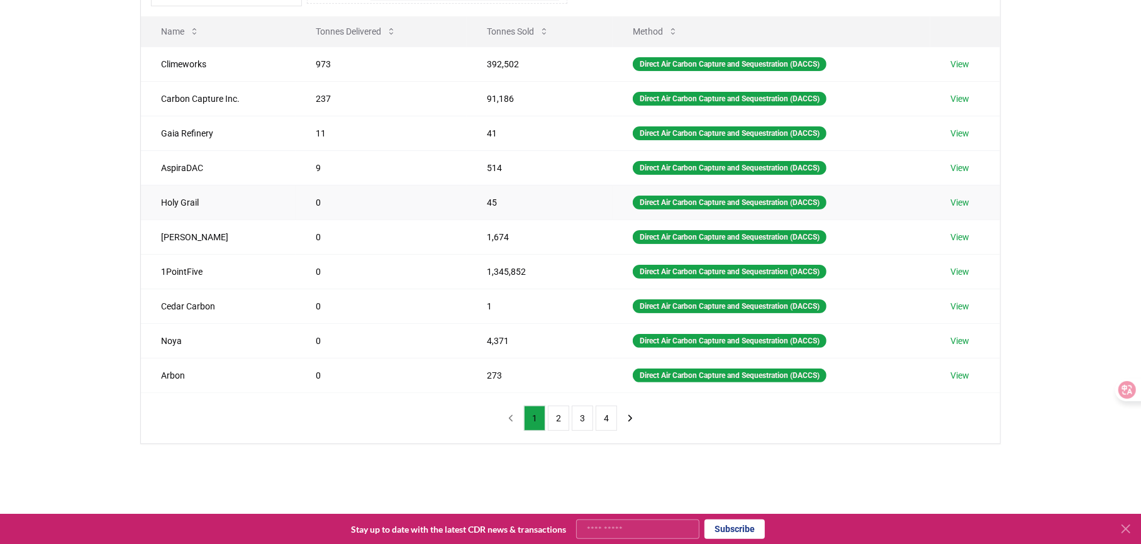
scroll to position [189, 0]
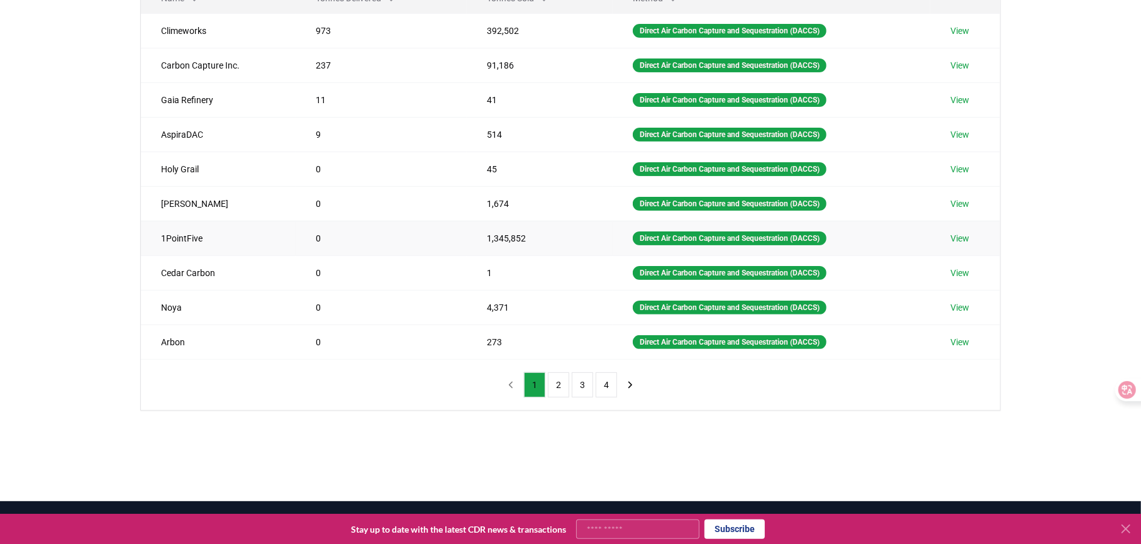
click at [969, 245] on link "View" at bounding box center [959, 238] width 19 height 13
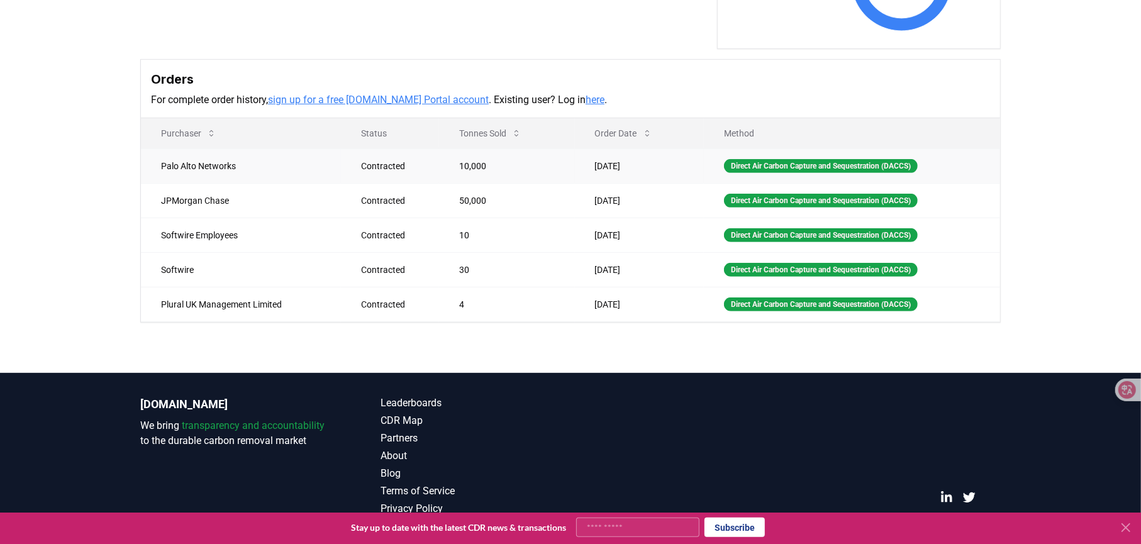
click at [173, 183] on td "Palo Alto Networks" at bounding box center [241, 165] width 200 height 35
click at [575, 218] on td "[DATE]" at bounding box center [639, 200] width 129 height 35
drag, startPoint x: 895, startPoint y: 257, endPoint x: 845, endPoint y: 250, distance: 50.8
click at [895, 208] on div "Direct Air Carbon Capture and Sequestration (DACCS)" at bounding box center [821, 201] width 194 height 14
drag, startPoint x: 171, startPoint y: 255, endPoint x: 238, endPoint y: 259, distance: 66.8
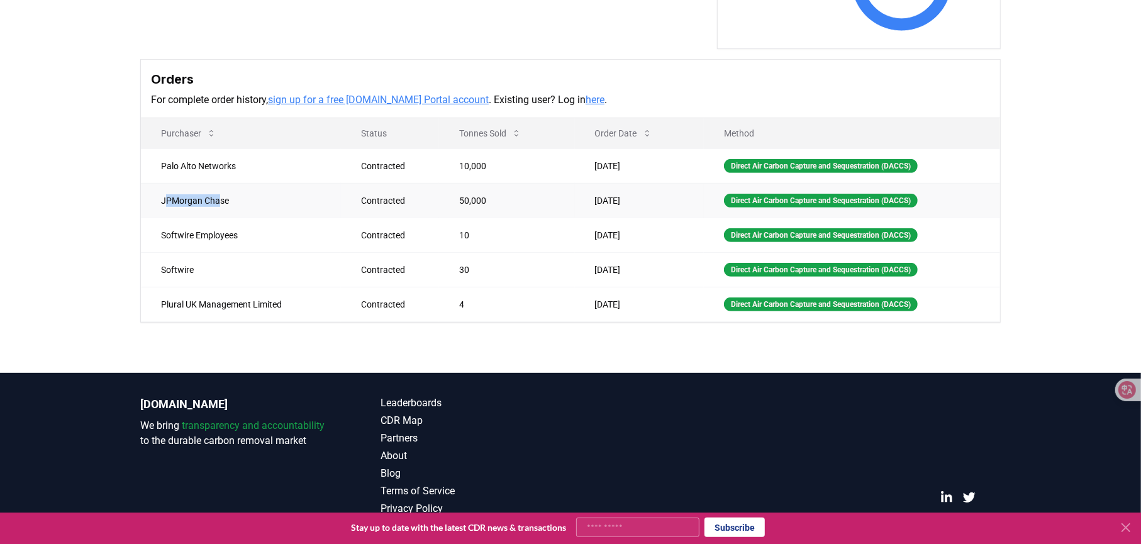
click at [238, 218] on td "JPMorgan Chase" at bounding box center [241, 200] width 200 height 35
click at [247, 218] on td "JPMorgan Chase" at bounding box center [241, 200] width 200 height 35
drag, startPoint x: 252, startPoint y: 258, endPoint x: 161, endPoint y: 255, distance: 90.6
click at [161, 218] on td "JPMorgan Chase" at bounding box center [241, 200] width 200 height 35
copy td "JPMorgan Chase"
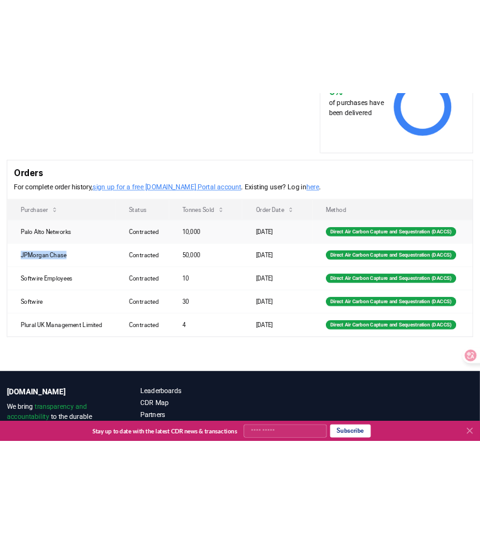
scroll to position [440, 0]
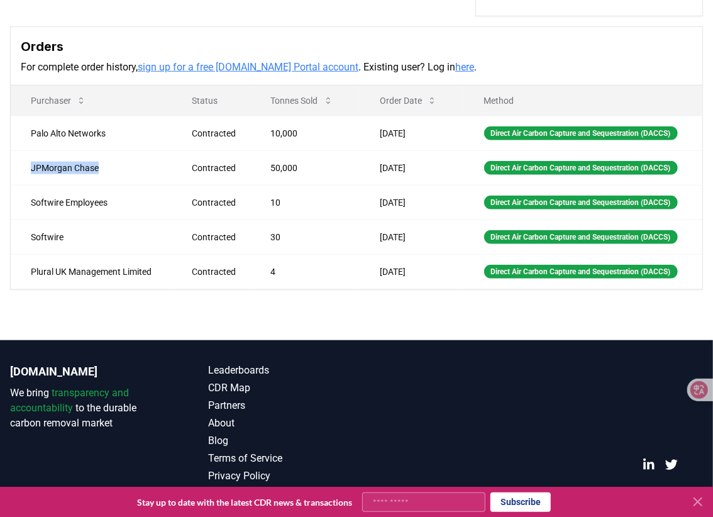
click at [455, 73] on link "here" at bounding box center [464, 67] width 19 height 12
